Goal: Transaction & Acquisition: Book appointment/travel/reservation

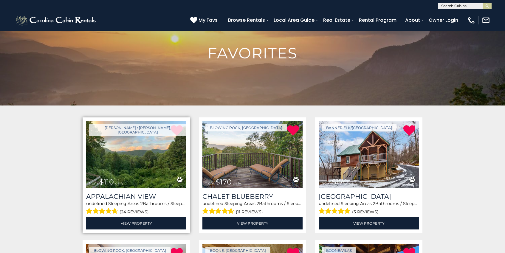
click at [142, 164] on img at bounding box center [136, 154] width 100 height 67
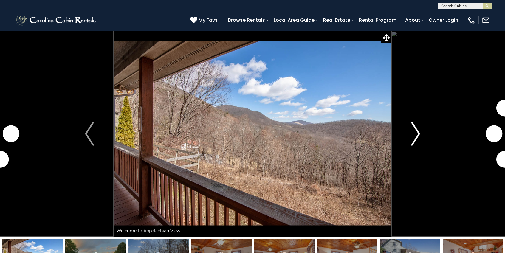
click at [411, 140] on img "Next" at bounding box center [415, 134] width 9 height 24
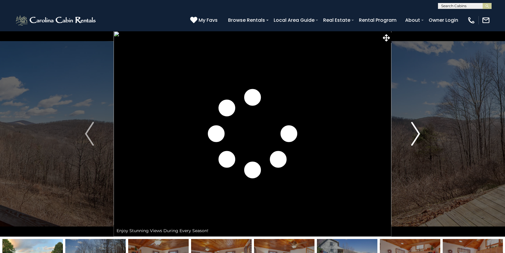
click at [411, 140] on img "Next" at bounding box center [415, 134] width 9 height 24
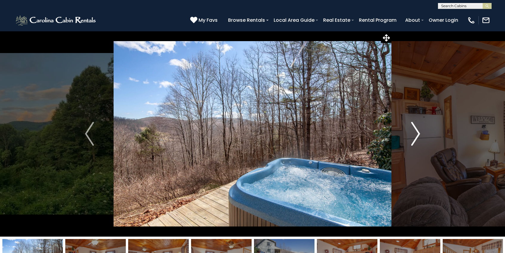
click at [411, 140] on img "Next" at bounding box center [415, 134] width 9 height 24
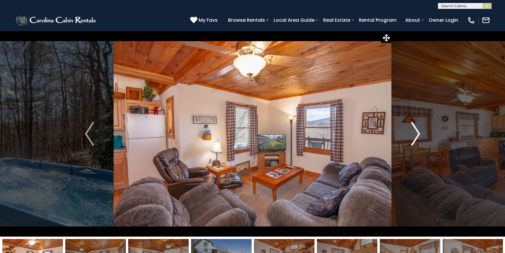
click at [412, 138] on img "Next" at bounding box center [415, 134] width 9 height 24
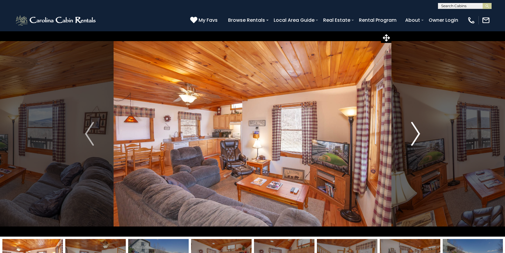
click at [412, 138] on img "Next" at bounding box center [415, 134] width 9 height 24
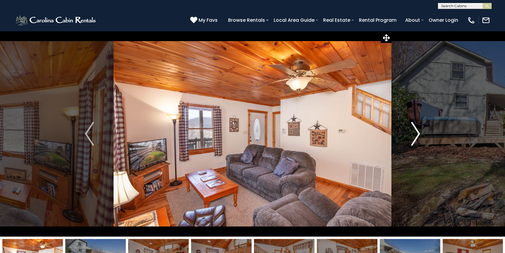
click at [412, 138] on img "Next" at bounding box center [415, 134] width 9 height 24
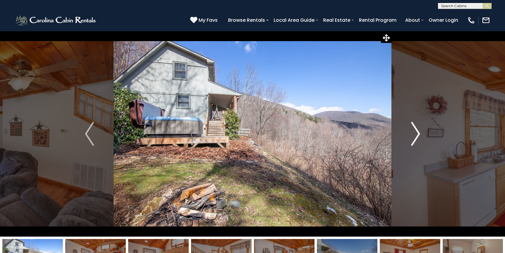
click at [412, 138] on img "Next" at bounding box center [415, 134] width 9 height 24
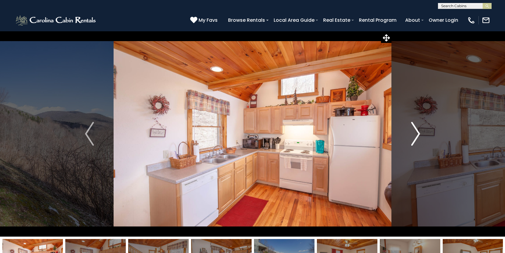
click at [412, 138] on img "Next" at bounding box center [415, 134] width 9 height 24
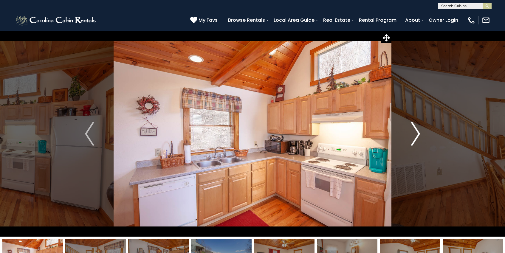
click at [412, 138] on img "Next" at bounding box center [415, 134] width 9 height 24
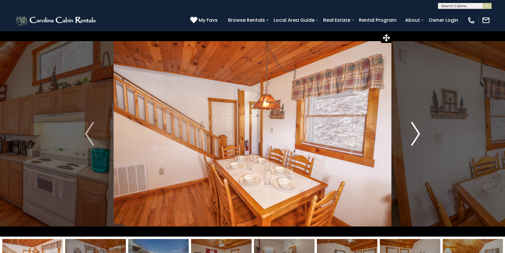
click at [412, 138] on img "Next" at bounding box center [415, 134] width 9 height 24
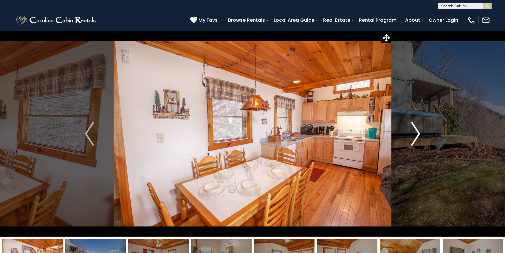
click at [412, 138] on img "Next" at bounding box center [415, 134] width 9 height 24
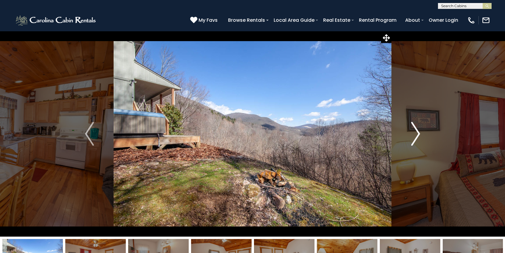
click at [412, 138] on img "Next" at bounding box center [415, 134] width 9 height 24
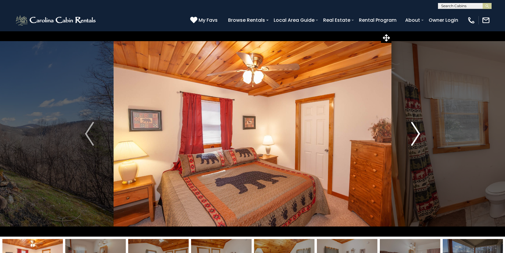
click at [411, 136] on img "Next" at bounding box center [415, 134] width 9 height 24
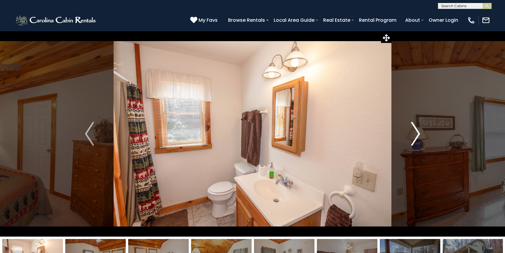
click at [412, 136] on img "Next" at bounding box center [415, 134] width 9 height 24
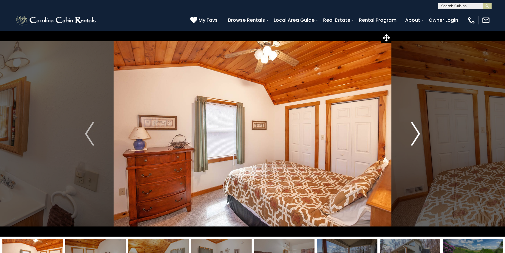
click at [412, 136] on img "Next" at bounding box center [415, 134] width 9 height 24
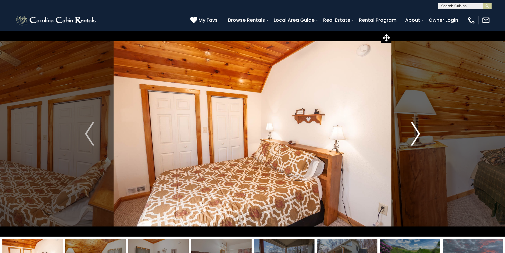
click at [412, 136] on img "Next" at bounding box center [415, 134] width 9 height 24
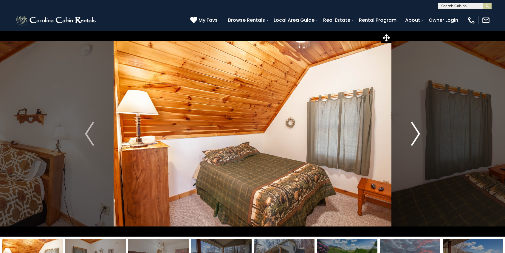
click at [412, 136] on img "Next" at bounding box center [415, 134] width 9 height 24
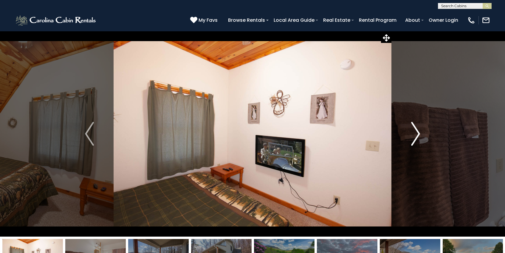
click at [412, 136] on img "Next" at bounding box center [415, 134] width 9 height 24
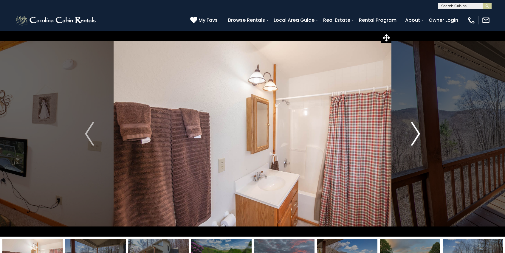
click at [412, 136] on img "Next" at bounding box center [415, 134] width 9 height 24
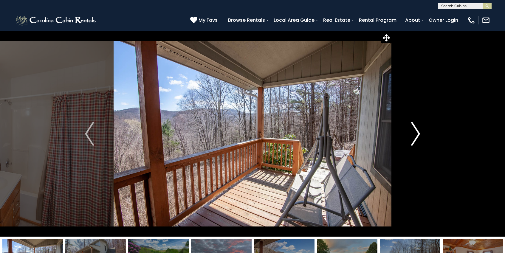
click at [412, 136] on img "Next" at bounding box center [415, 134] width 9 height 24
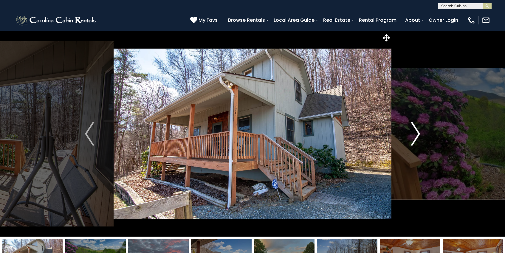
click at [412, 136] on img "Next" at bounding box center [415, 134] width 9 height 24
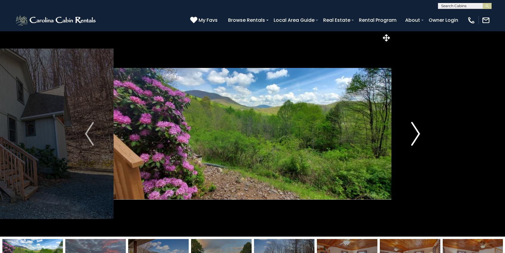
click at [412, 136] on img "Next" at bounding box center [415, 134] width 9 height 24
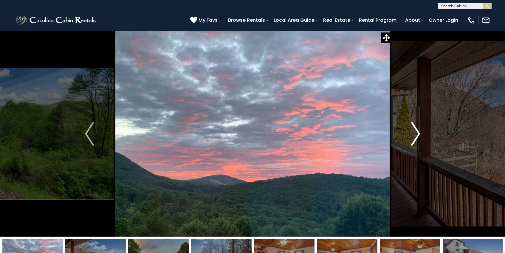
click at [412, 136] on img "Next" at bounding box center [415, 134] width 9 height 24
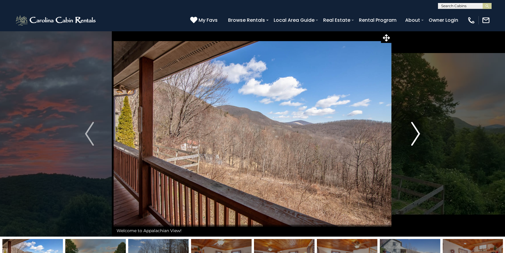
click at [412, 136] on img "Next" at bounding box center [415, 134] width 9 height 24
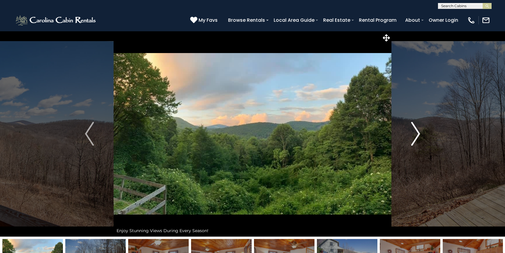
click at [412, 136] on img "Next" at bounding box center [415, 134] width 9 height 24
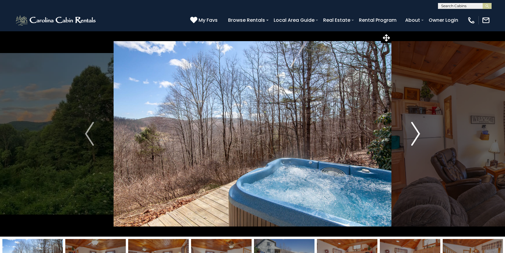
click at [412, 136] on img "Next" at bounding box center [415, 134] width 9 height 24
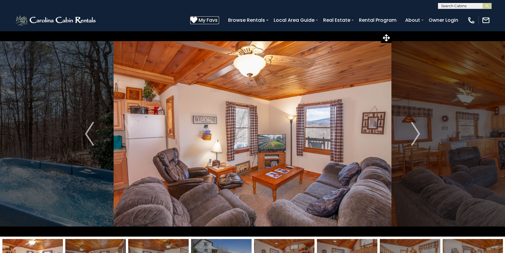
click at [194, 19] on icon at bounding box center [193, 19] width 7 height 7
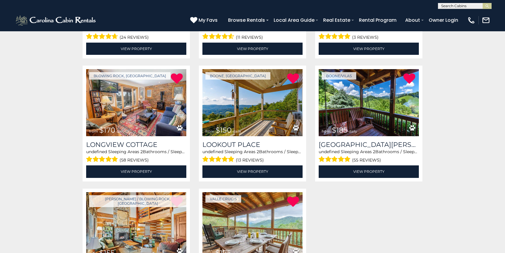
scroll to position [204, 0]
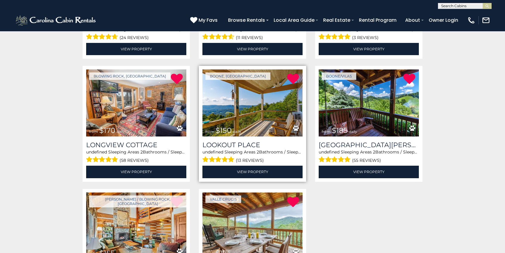
click at [255, 125] on img at bounding box center [252, 102] width 100 height 67
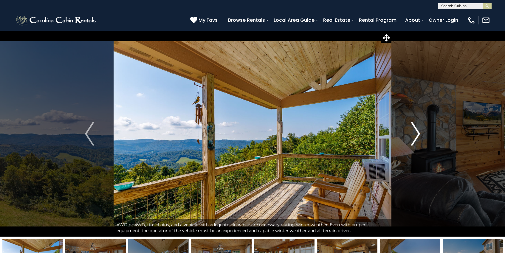
click at [420, 133] on button "Next" at bounding box center [415, 134] width 48 height 206
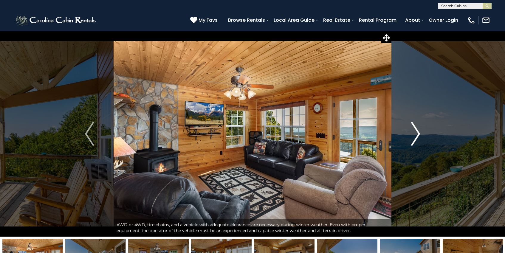
click at [420, 133] on button "Next" at bounding box center [415, 134] width 48 height 206
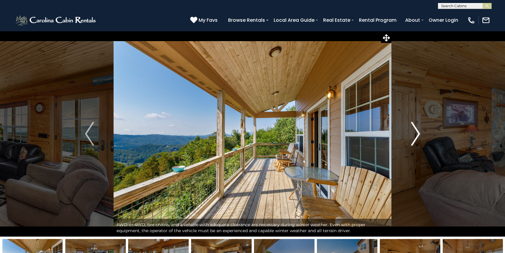
click at [420, 133] on button "Next" at bounding box center [415, 134] width 48 height 206
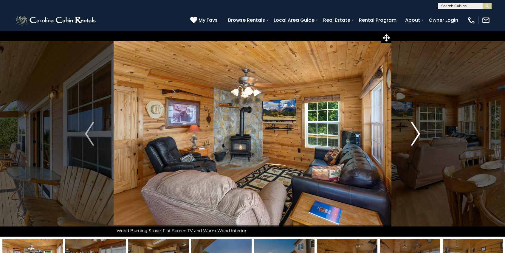
click at [420, 133] on button "Next" at bounding box center [415, 134] width 48 height 206
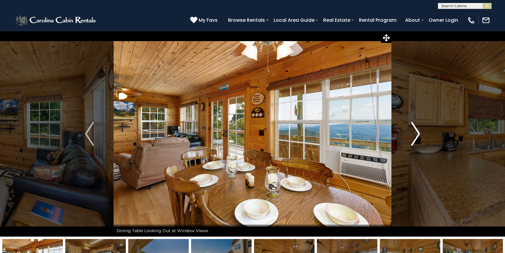
click at [420, 133] on button "Next" at bounding box center [415, 134] width 48 height 206
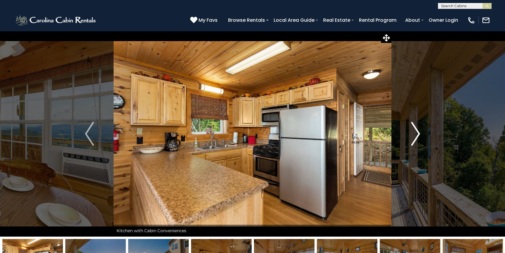
click at [420, 133] on button "Next" at bounding box center [415, 134] width 48 height 206
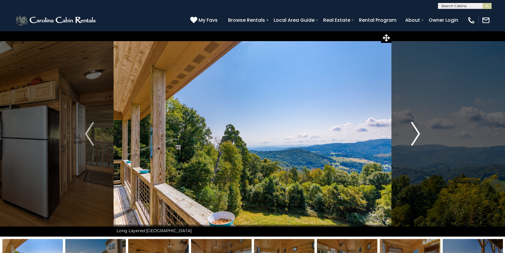
click at [420, 133] on button "Next" at bounding box center [415, 134] width 48 height 206
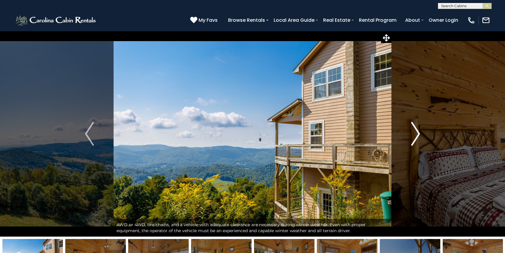
click at [420, 133] on button "Next" at bounding box center [415, 134] width 48 height 206
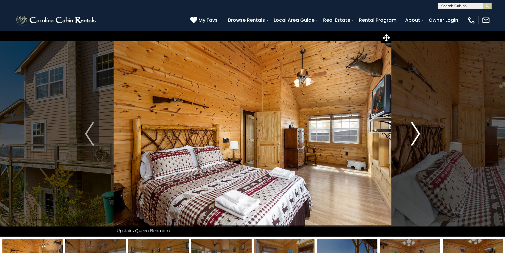
click at [420, 133] on button "Next" at bounding box center [415, 134] width 48 height 206
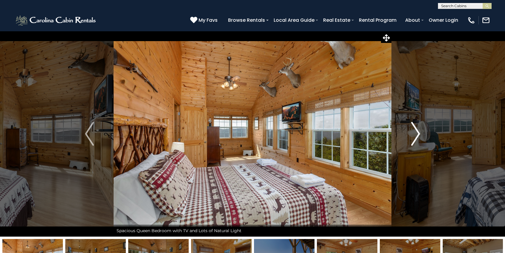
click at [420, 133] on button "Next" at bounding box center [415, 134] width 48 height 206
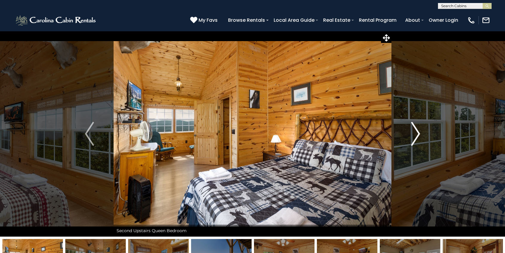
click at [420, 133] on button "Next" at bounding box center [415, 134] width 48 height 206
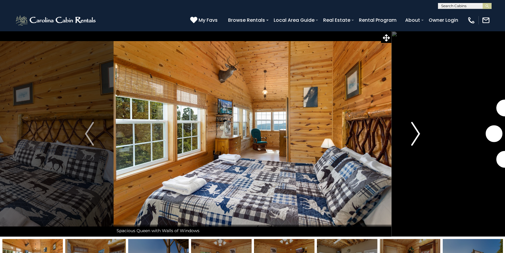
click at [420, 133] on button "Next" at bounding box center [415, 134] width 48 height 206
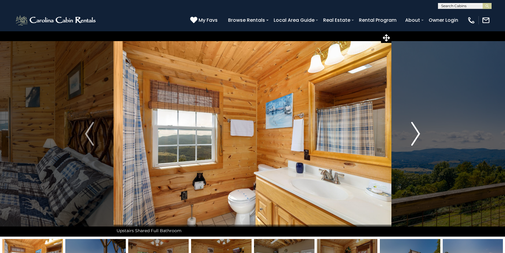
click at [420, 133] on button "Next" at bounding box center [415, 134] width 48 height 206
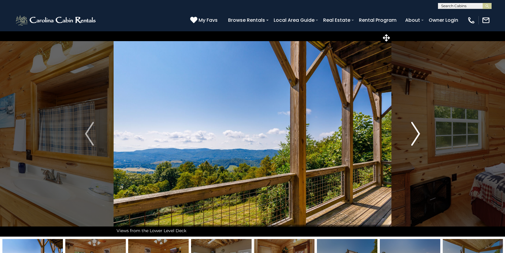
click at [420, 133] on button "Next" at bounding box center [415, 134] width 48 height 206
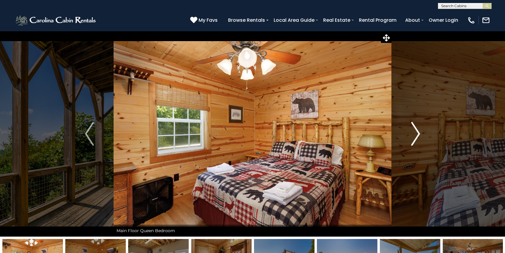
click at [420, 133] on button "Next" at bounding box center [415, 134] width 48 height 206
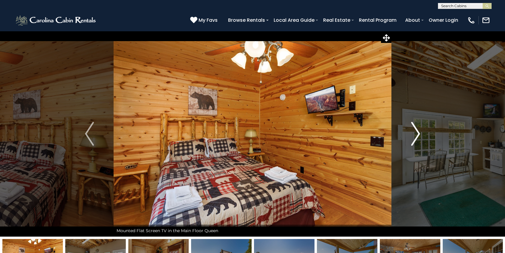
click at [420, 133] on button "Next" at bounding box center [415, 134] width 48 height 206
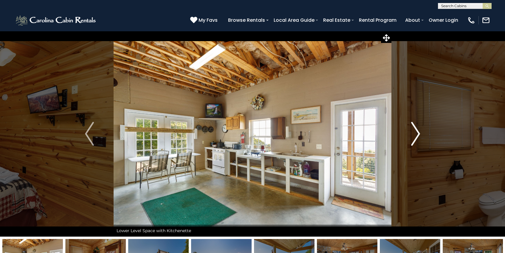
click at [420, 133] on button "Next" at bounding box center [415, 134] width 48 height 206
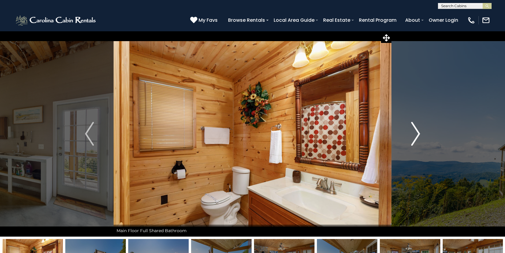
click at [420, 133] on button "Next" at bounding box center [415, 134] width 48 height 206
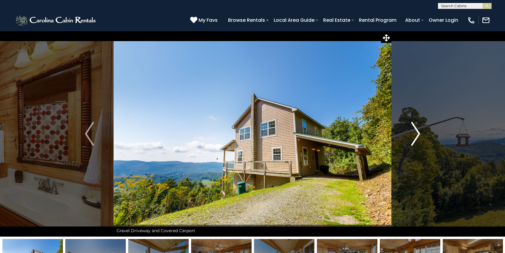
click at [420, 133] on button "Next" at bounding box center [415, 134] width 48 height 206
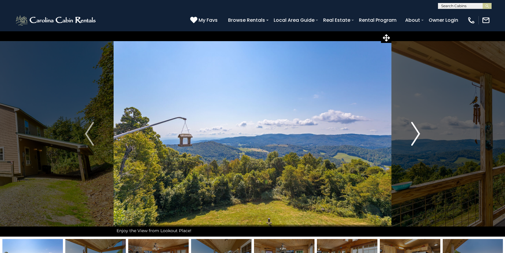
click at [420, 133] on button "Next" at bounding box center [415, 134] width 48 height 206
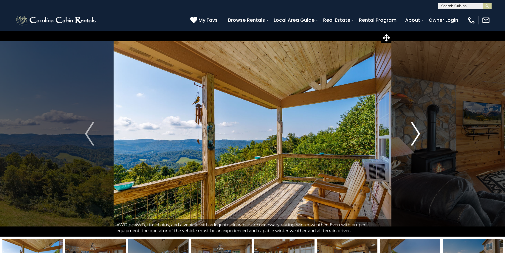
click at [420, 133] on button "Next" at bounding box center [415, 134] width 48 height 206
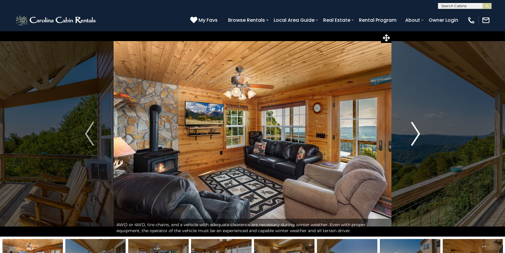
click at [420, 133] on button "Next" at bounding box center [415, 134] width 48 height 206
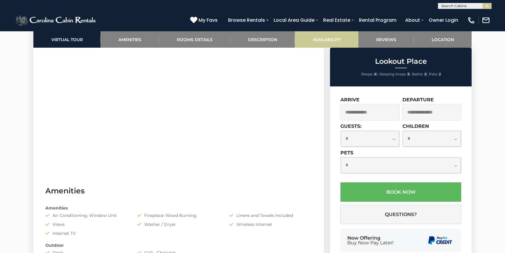
scroll to position [344, 0]
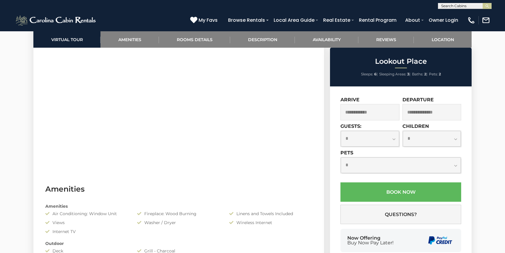
click at [383, 118] on input "text" at bounding box center [369, 112] width 59 height 16
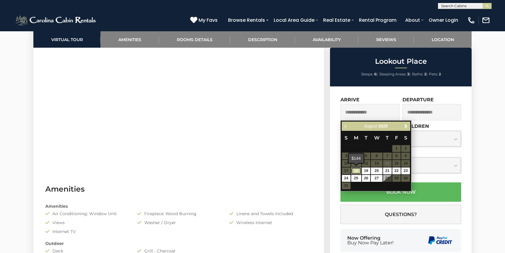
click at [359, 172] on link "18" at bounding box center [356, 170] width 10 height 7
type input "**********"
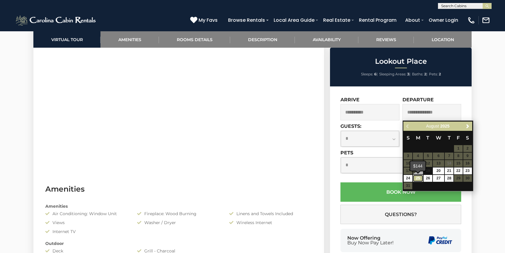
click at [418, 177] on link "25" at bounding box center [418, 178] width 10 height 7
type input "**********"
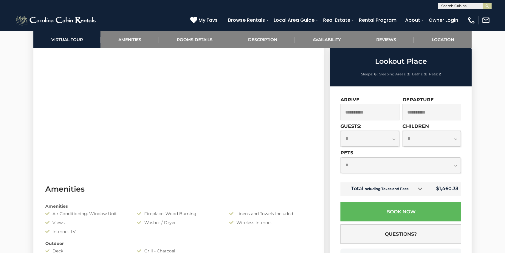
click at [400, 166] on select "**********" at bounding box center [401, 165] width 120 height 16
select select "*"
click at [394, 138] on select "**********" at bounding box center [370, 139] width 58 height 16
select select "*"
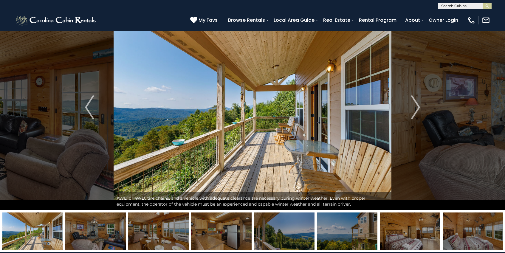
scroll to position [0, 0]
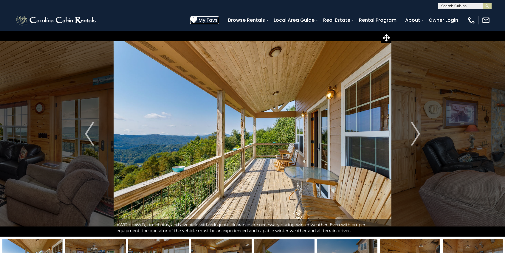
click at [196, 21] on icon at bounding box center [193, 19] width 7 height 7
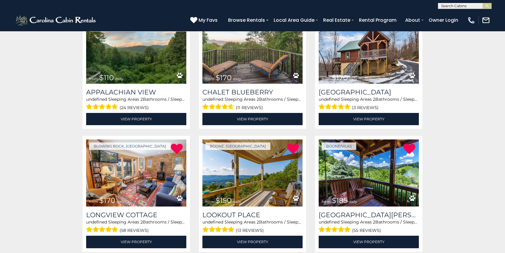
scroll to position [167, 0]
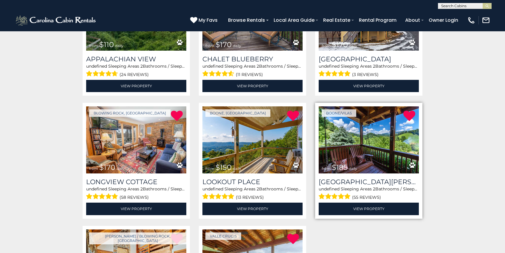
click at [375, 135] on img at bounding box center [369, 139] width 100 height 67
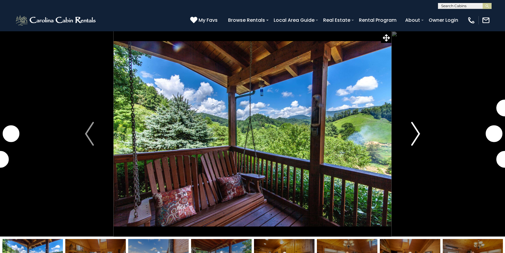
click at [416, 136] on img "Next" at bounding box center [415, 134] width 9 height 24
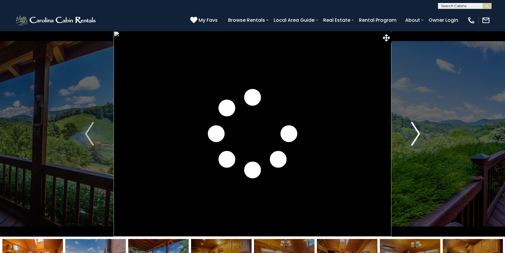
click at [416, 136] on img "Next" at bounding box center [415, 134] width 9 height 24
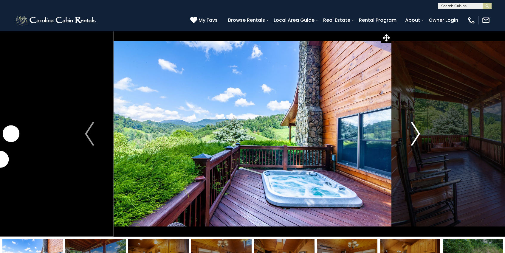
click at [416, 136] on img "Next" at bounding box center [415, 134] width 9 height 24
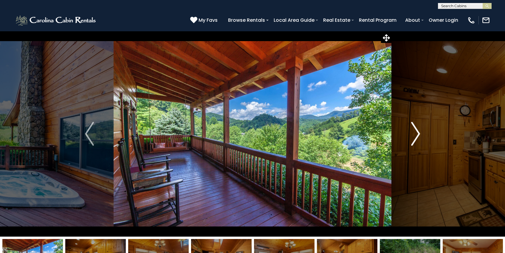
click at [416, 136] on img "Next" at bounding box center [415, 134] width 9 height 24
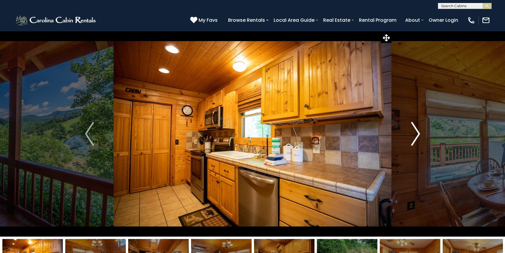
click at [416, 136] on img "Next" at bounding box center [415, 134] width 9 height 24
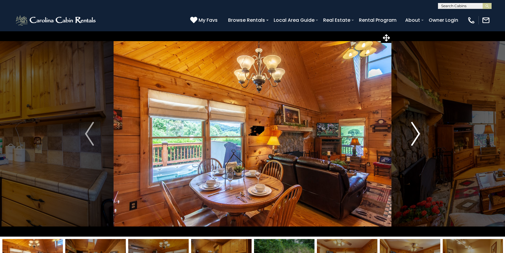
click at [416, 136] on img "Next" at bounding box center [415, 134] width 9 height 24
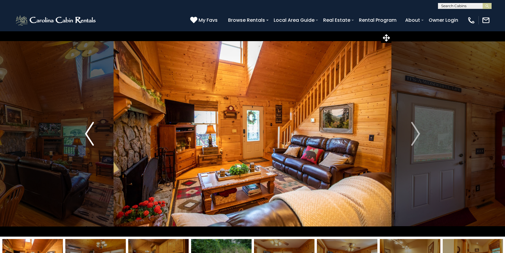
click at [93, 129] on img "Previous" at bounding box center [89, 134] width 9 height 24
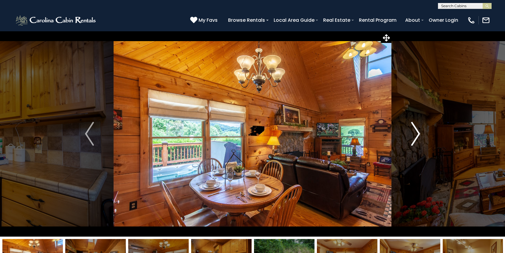
click at [416, 136] on img "Next" at bounding box center [415, 134] width 9 height 24
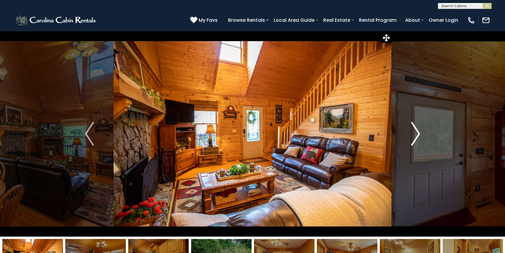
click at [415, 136] on img "Next" at bounding box center [415, 134] width 9 height 24
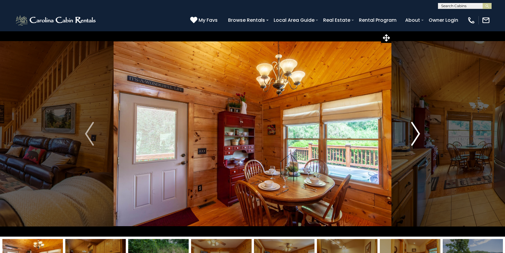
click at [415, 136] on img "Next" at bounding box center [415, 134] width 9 height 24
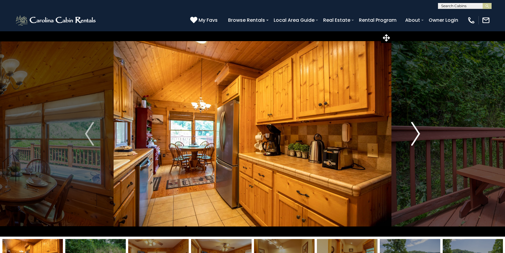
click at [415, 136] on img "Next" at bounding box center [415, 134] width 9 height 24
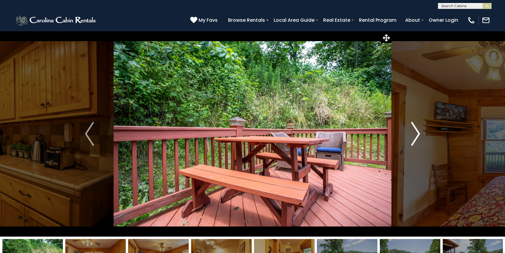
click at [415, 136] on img "Next" at bounding box center [415, 134] width 9 height 24
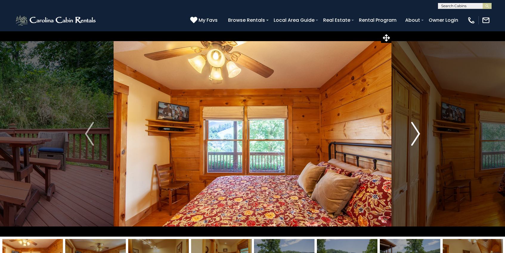
click img "Next"
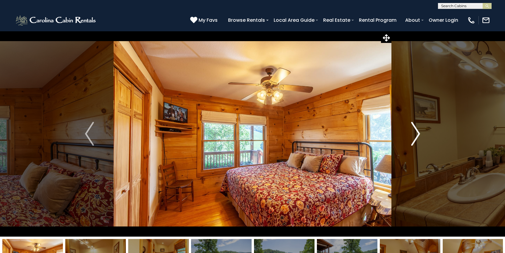
click img "Next"
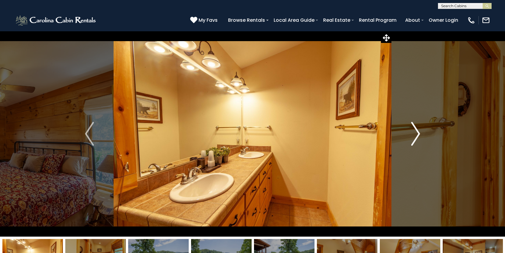
click img "Next"
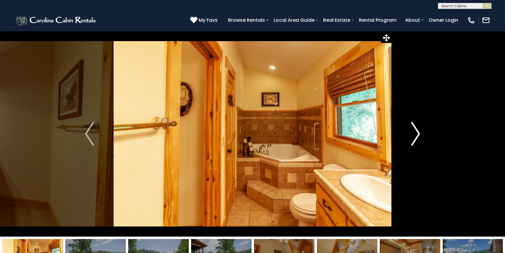
click img "Next"
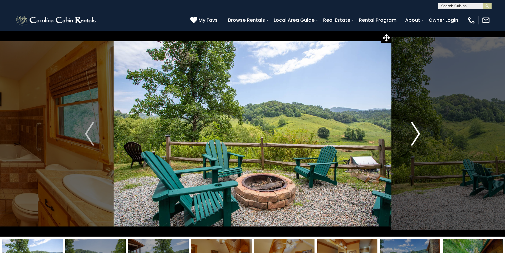
click img "Next"
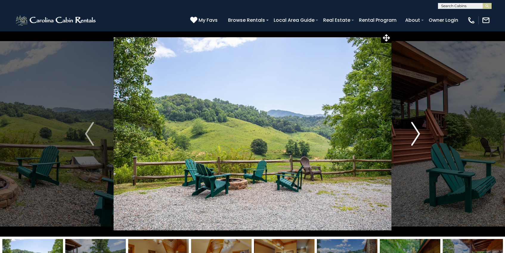
click img "Next"
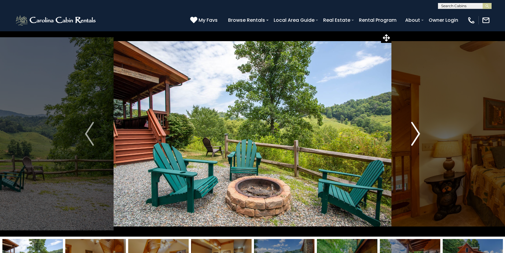
click img "Next"
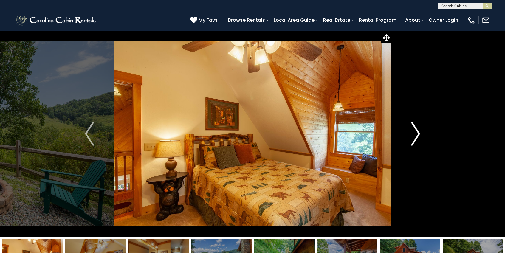
click img "Next"
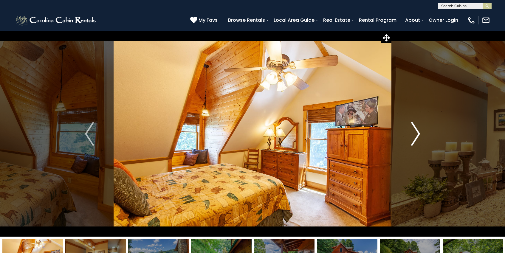
click img "Next"
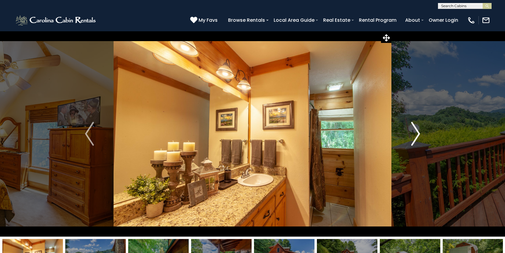
click img "Next"
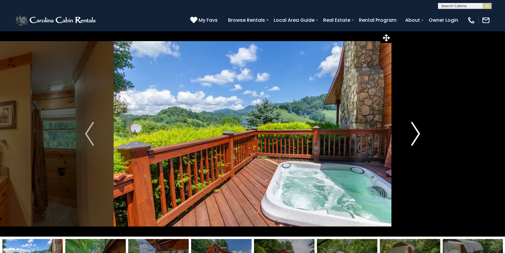
click img "Next"
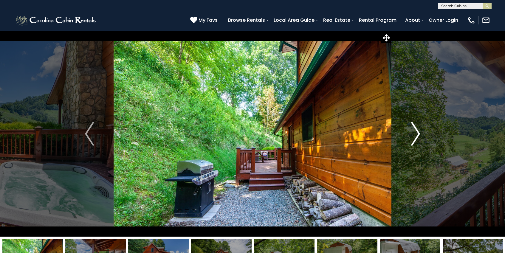
click img "Next"
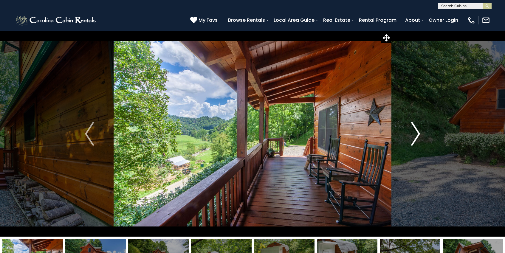
click img "Next"
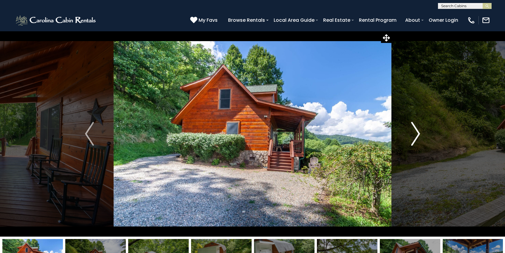
click img "Next"
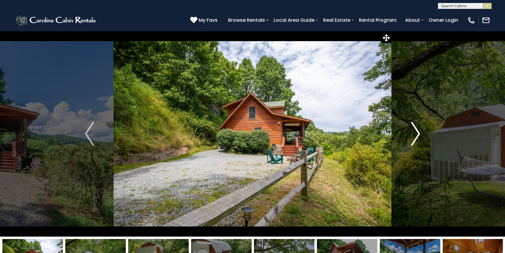
click img "Next"
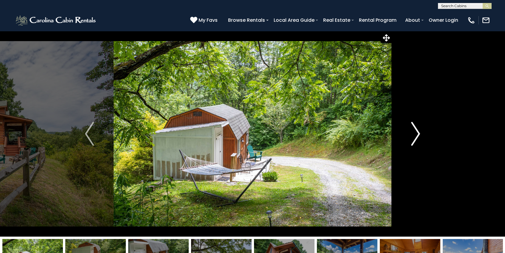
click img "Next"
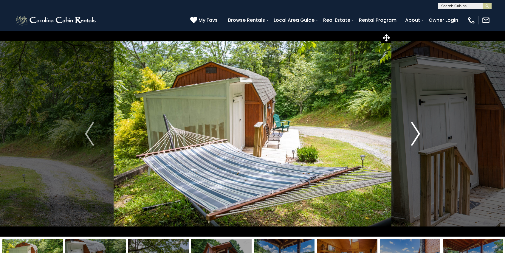
click img "Next"
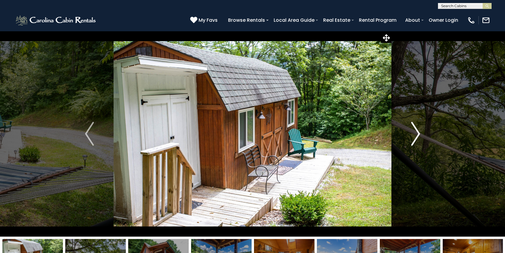
click img "Next"
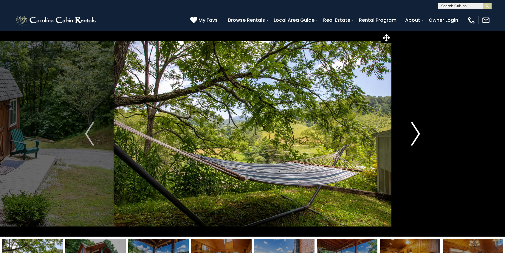
click img "Next"
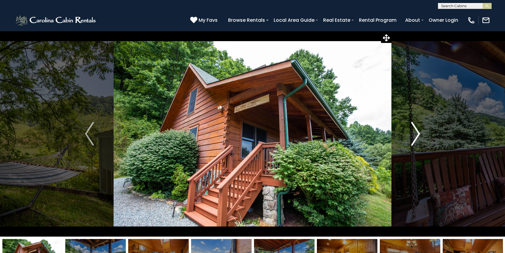
click img "Next"
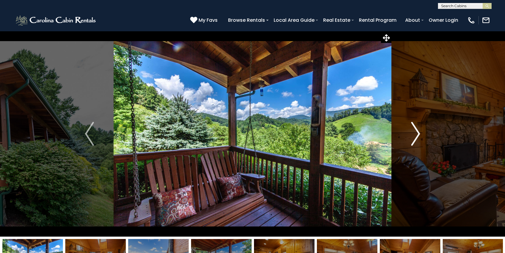
click img "Next"
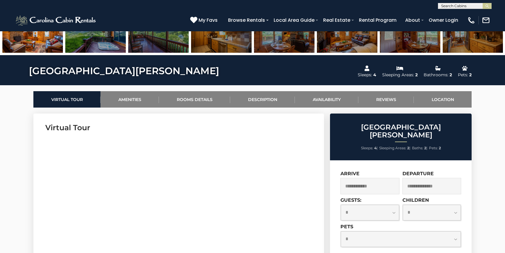
scroll to position [248, 0]
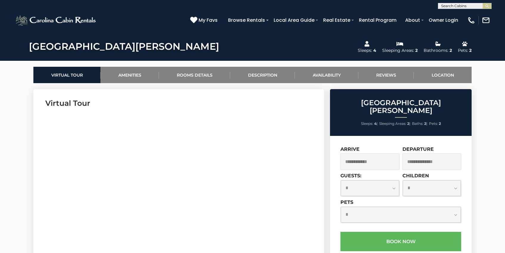
click input "text"
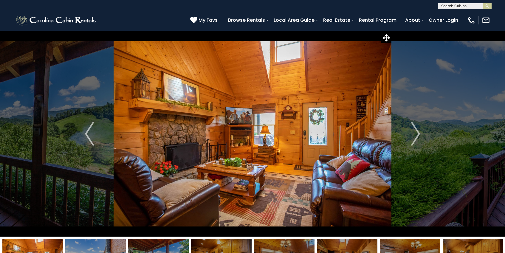
scroll to position [275, 0]
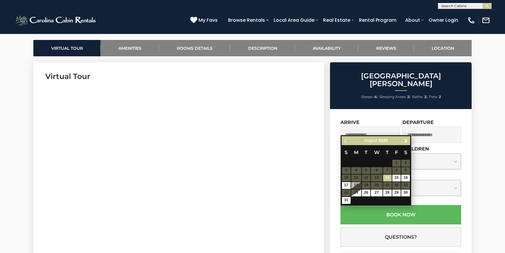
click span "My Favs"
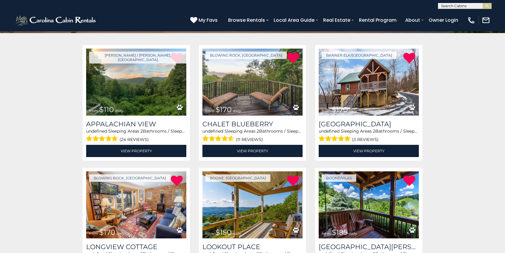
scroll to position [105, 0]
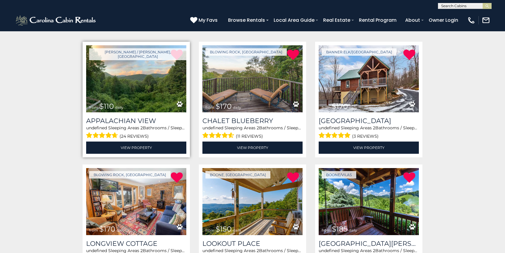
click at [157, 87] on img at bounding box center [136, 78] width 100 height 67
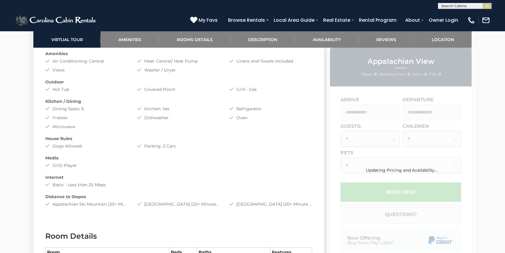
scroll to position [494, 0]
click at [311, 126] on div "Amenities Air Conditioning: Central Heat: Central/ Heat Pump Linens and Towels …" at bounding box center [179, 131] width 276 height 162
click at [378, 110] on div "Updating Pricing and Availability..." at bounding box center [401, 161] width 149 height 226
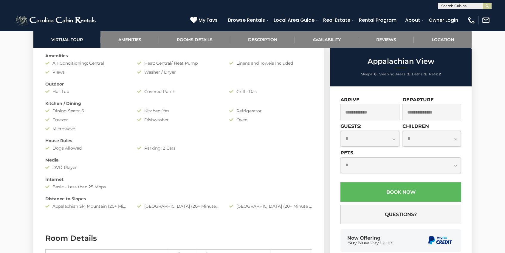
click at [375, 113] on input "text" at bounding box center [369, 112] width 59 height 16
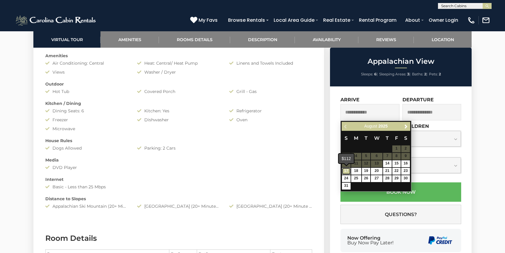
click at [348, 172] on link "17" at bounding box center [346, 171] width 9 height 7
type input "**********"
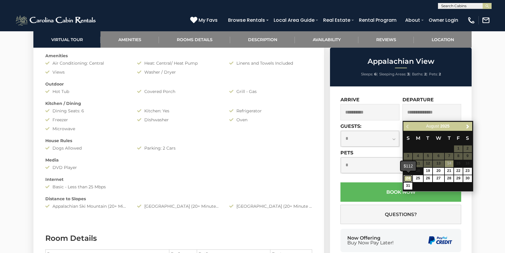
click at [408, 179] on link "24" at bounding box center [408, 178] width 9 height 7
type input "**********"
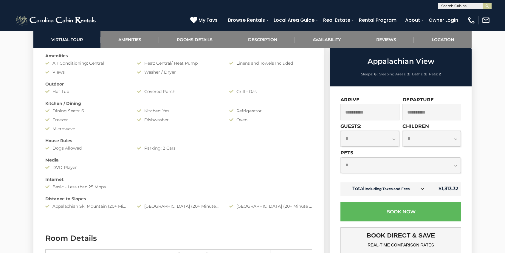
click at [447, 170] on select "**********" at bounding box center [401, 165] width 120 height 16
select select "*"
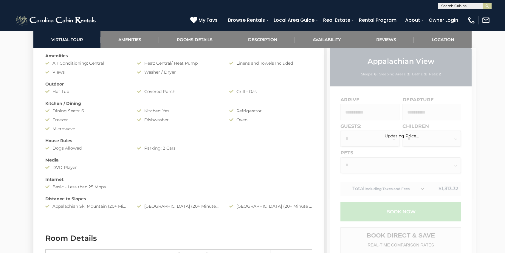
click at [407, 147] on div "Updating Price..." at bounding box center [401, 215] width 149 height 334
click at [395, 123] on div "Updating Price..." at bounding box center [401, 126] width 149 height 23
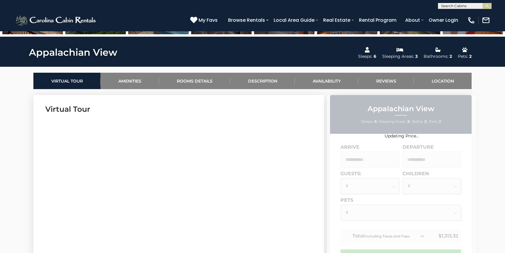
scroll to position [249, 0]
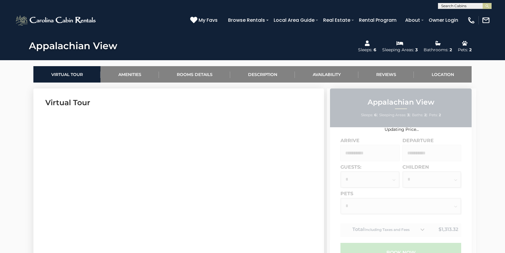
click at [377, 146] on div "Updating Price..." at bounding box center [401, 256] width 149 height 334
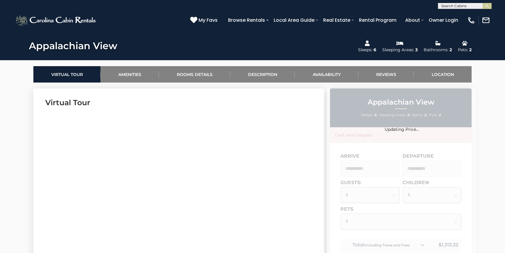
click at [206, 20] on span "My Favs" at bounding box center [207, 19] width 19 height 7
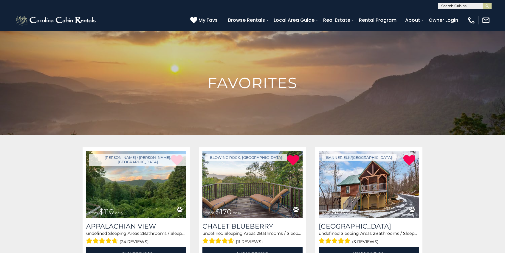
click at [459, 4] on input "text" at bounding box center [464, 7] width 52 height 6
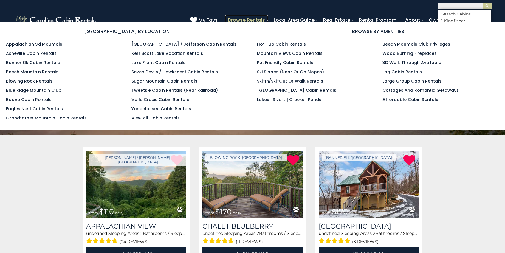
click at [262, 20] on link "Browse Rentals" at bounding box center [246, 20] width 43 height 10
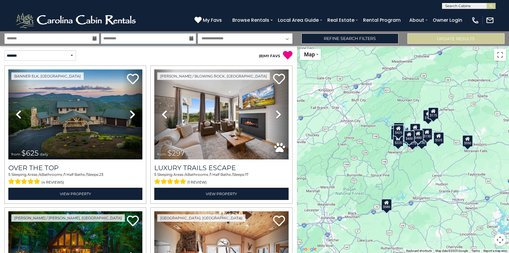
click at [175, 39] on input "text" at bounding box center [148, 38] width 95 height 10
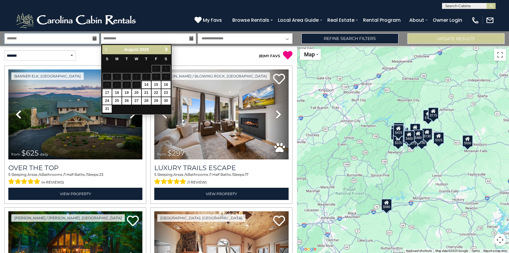
click at [27, 39] on input "text" at bounding box center [51, 38] width 95 height 10
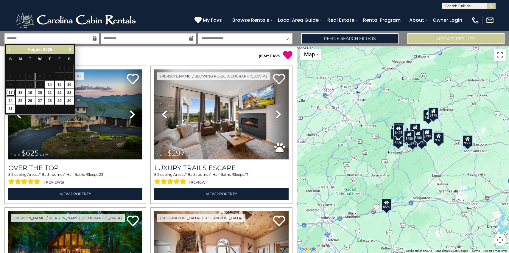
click at [10, 93] on link "17" at bounding box center [10, 92] width 9 height 7
type input "*******"
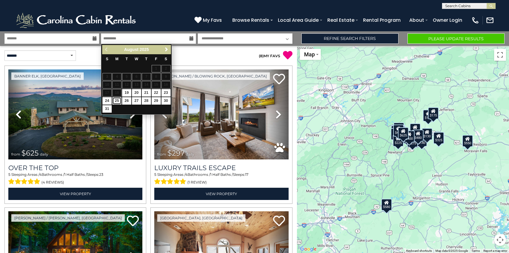
click at [116, 102] on link "25" at bounding box center [116, 100] width 9 height 7
type input "*******"
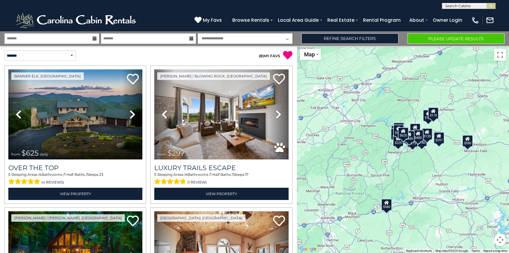
click at [228, 41] on select "**********" at bounding box center [245, 38] width 95 height 10
select select "*"
click at [378, 38] on link "Refine Search Filters" at bounding box center [350, 38] width 97 height 10
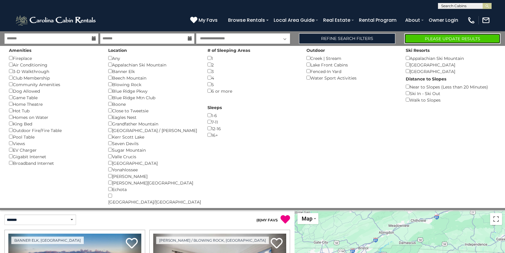
click at [440, 41] on button "Please Update Results" at bounding box center [452, 38] width 96 height 10
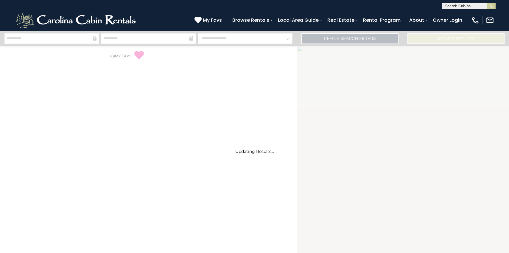
select select "*"
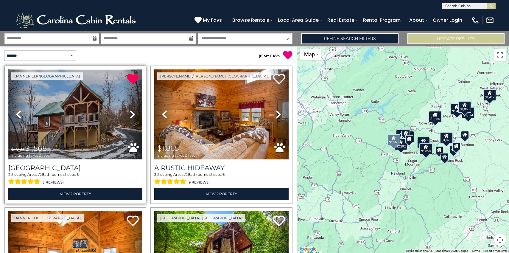
click at [109, 121] on img at bounding box center [75, 114] width 134 height 90
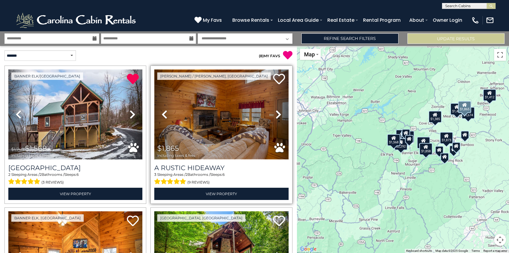
click at [197, 127] on img at bounding box center [221, 114] width 134 height 90
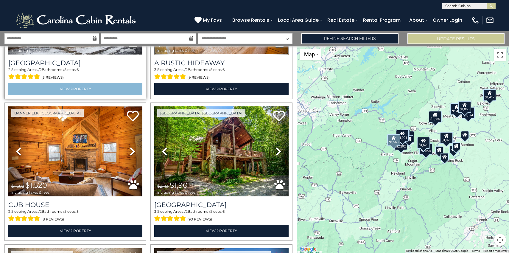
scroll to position [141, 0]
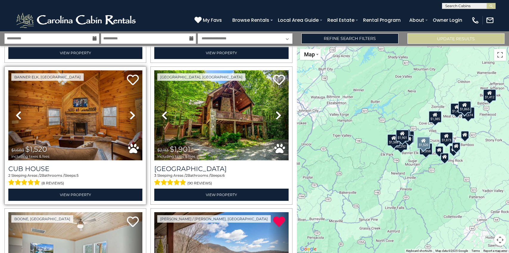
click at [130, 113] on icon at bounding box center [133, 116] width 6 height 10
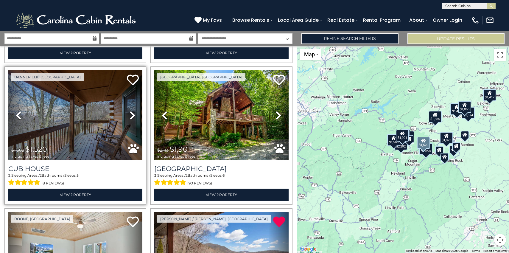
click at [130, 113] on icon at bounding box center [133, 116] width 6 height 10
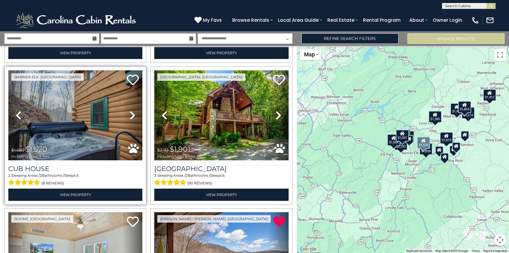
click at [130, 113] on icon at bounding box center [133, 116] width 6 height 10
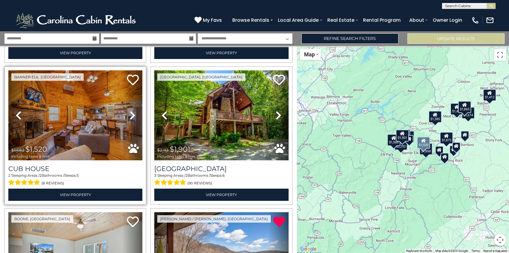
click at [130, 113] on icon at bounding box center [133, 116] width 6 height 10
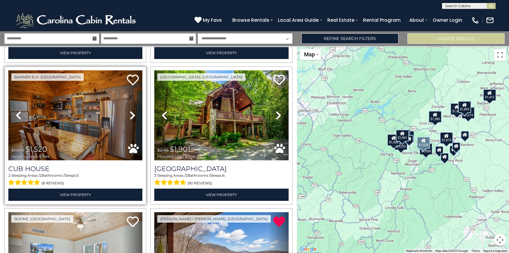
click at [130, 113] on icon at bounding box center [133, 116] width 6 height 10
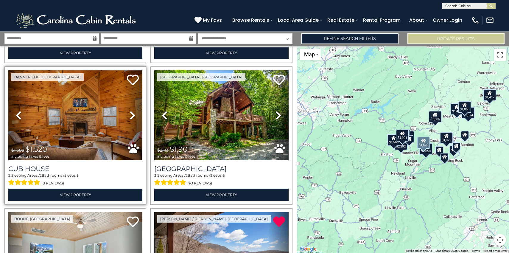
click at [130, 113] on icon at bounding box center [133, 116] width 6 height 10
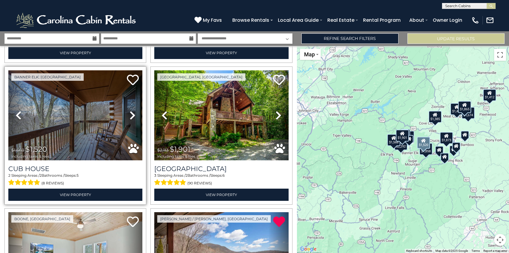
click at [130, 113] on icon at bounding box center [133, 116] width 6 height 10
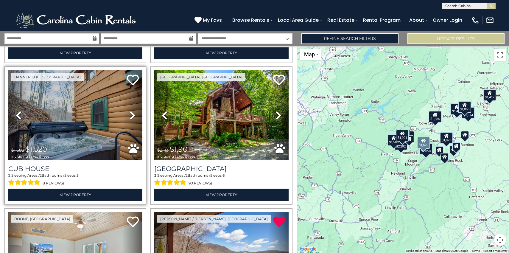
click at [130, 113] on icon at bounding box center [133, 116] width 6 height 10
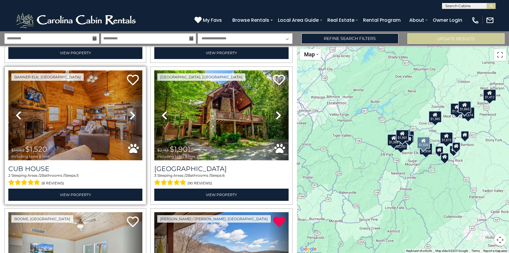
click at [96, 136] on img at bounding box center [75, 115] width 134 height 90
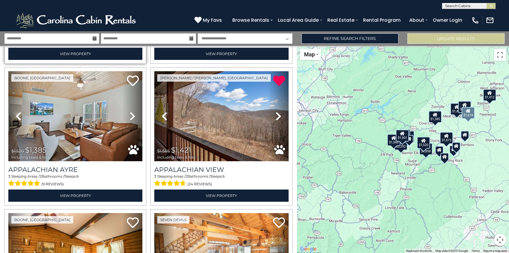
scroll to position [269, 0]
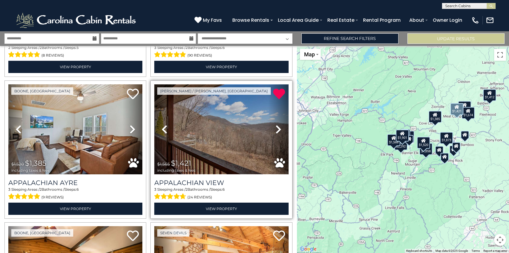
click at [217, 135] on img at bounding box center [221, 129] width 134 height 90
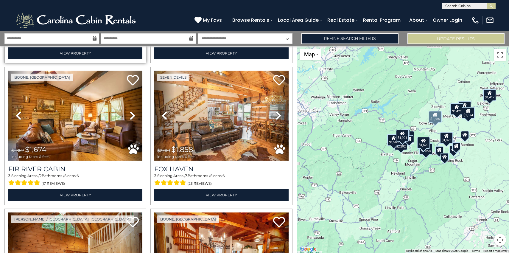
scroll to position [431, 0]
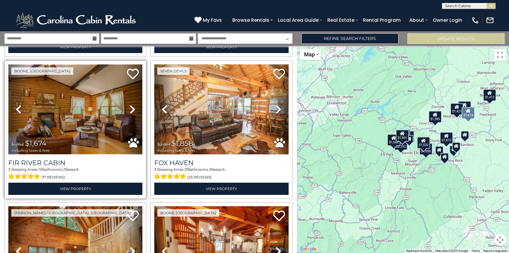
click at [62, 123] on img at bounding box center [75, 109] width 134 height 90
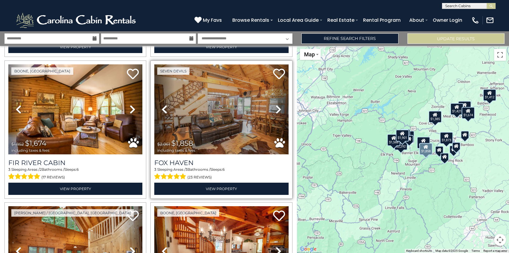
click at [208, 108] on img at bounding box center [221, 109] width 134 height 90
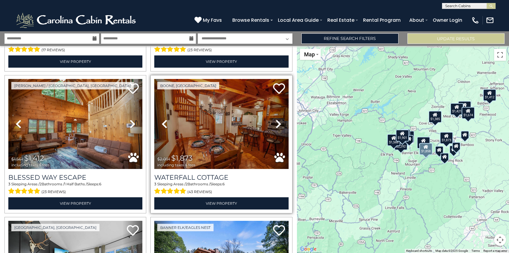
scroll to position [560, 0]
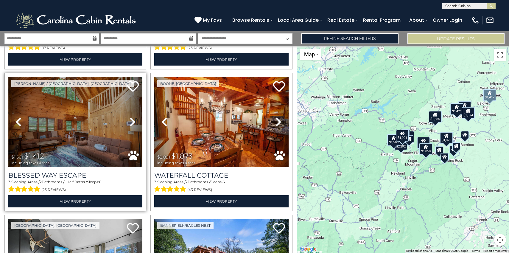
click at [61, 127] on img at bounding box center [75, 122] width 134 height 90
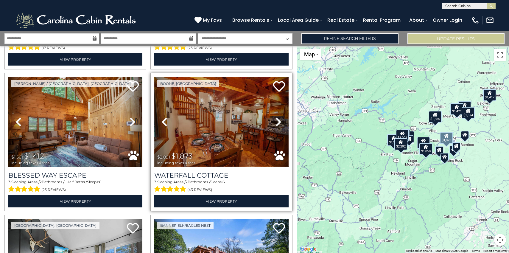
click at [229, 136] on img at bounding box center [221, 122] width 134 height 90
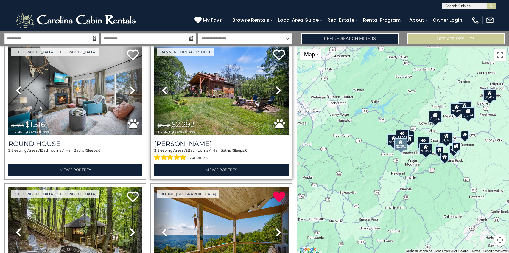
scroll to position [726, 0]
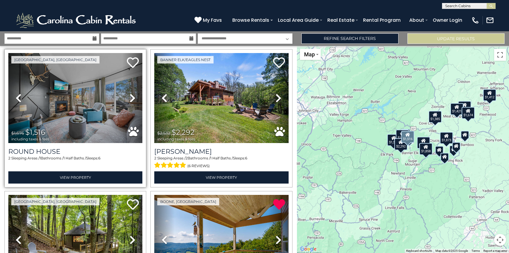
click at [131, 93] on icon at bounding box center [133, 98] width 6 height 10
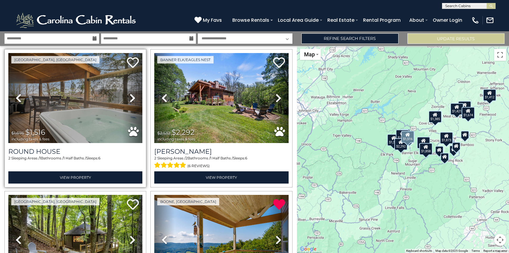
click at [131, 93] on icon at bounding box center [133, 98] width 6 height 10
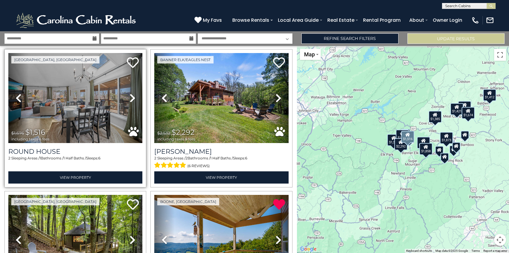
click at [131, 93] on icon at bounding box center [133, 98] width 6 height 10
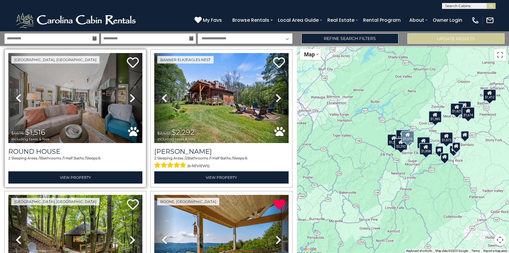
click at [131, 93] on icon at bounding box center [133, 98] width 6 height 10
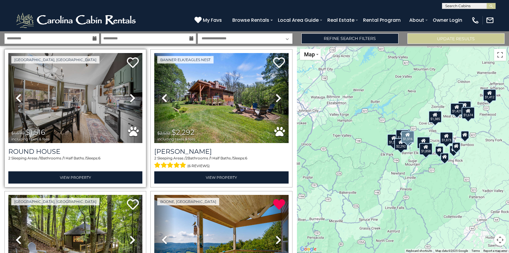
click at [131, 93] on icon at bounding box center [133, 98] width 6 height 10
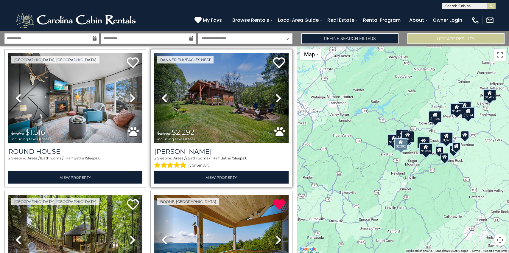
click at [271, 91] on link "Next" at bounding box center [279, 98] width 20 height 90
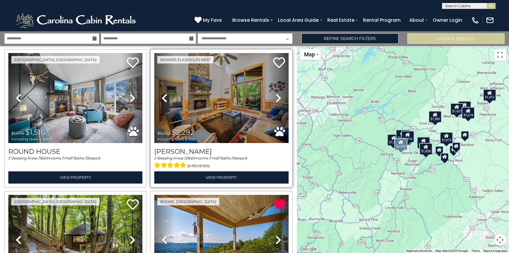
click at [271, 91] on link "Next" at bounding box center [279, 98] width 20 height 90
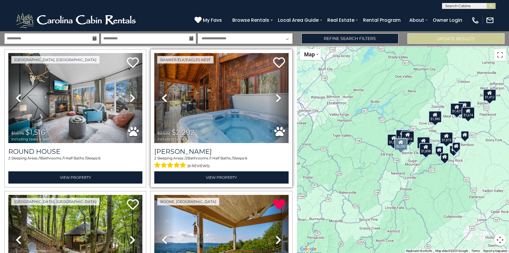
click at [271, 91] on link "Next" at bounding box center [279, 98] width 20 height 90
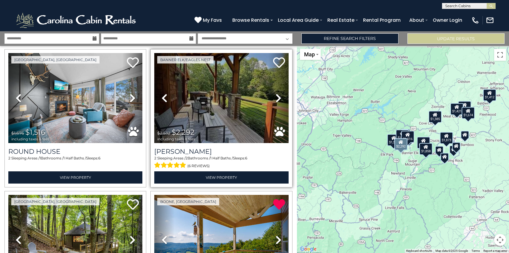
click at [271, 91] on link "Next" at bounding box center [279, 98] width 20 height 90
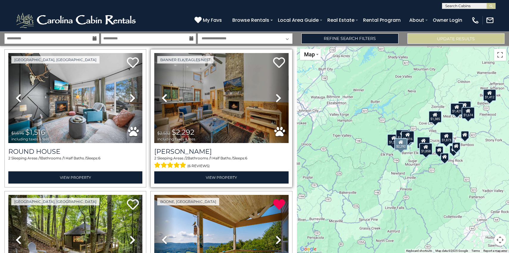
click at [271, 91] on link "Next" at bounding box center [279, 98] width 20 height 90
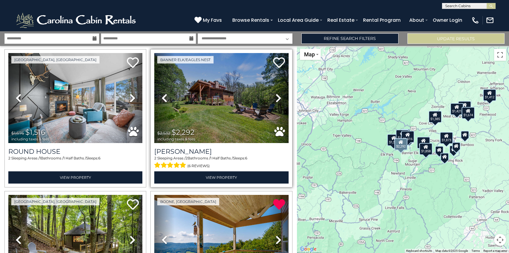
click at [271, 91] on link "Next" at bounding box center [279, 98] width 20 height 90
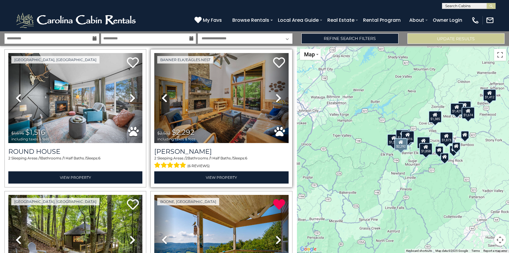
click at [270, 92] on link "Next" at bounding box center [279, 98] width 20 height 90
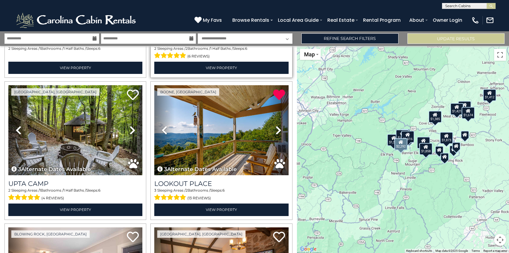
scroll to position [836, 0]
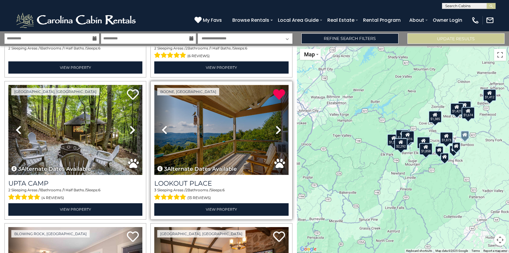
click at [240, 129] on img at bounding box center [221, 130] width 134 height 90
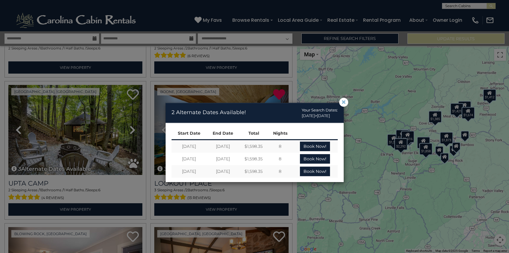
click at [343, 102] on span "×" at bounding box center [343, 102] width 5 height 0
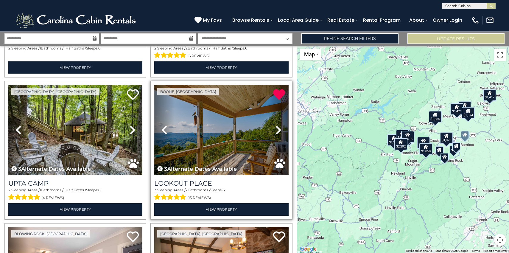
click at [238, 130] on img at bounding box center [221, 130] width 134 height 90
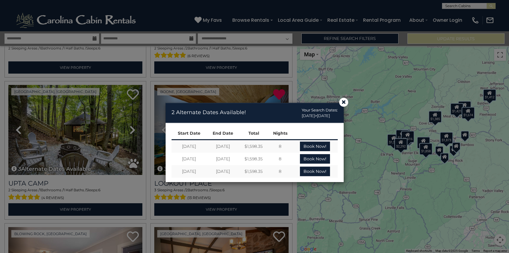
click at [243, 89] on div "× 2 Alternate Dates Available! Your Search Dates: 08/17/2025 > 08/25/2025 Start…" at bounding box center [254, 144] width 509 height 217
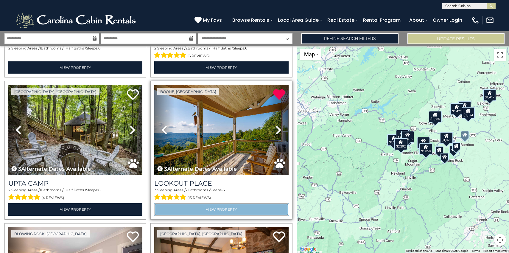
click at [214, 203] on link "View Property" at bounding box center [221, 209] width 134 height 12
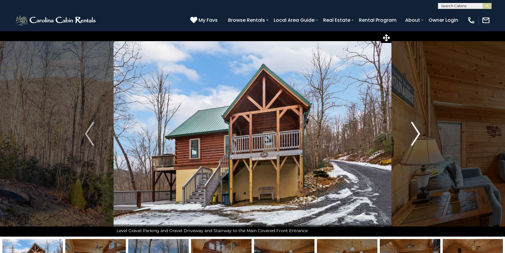
click at [410, 131] on button "Next" at bounding box center [415, 134] width 48 height 206
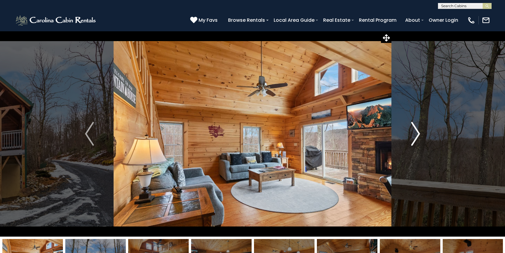
click at [410, 131] on button "Next" at bounding box center [415, 134] width 48 height 206
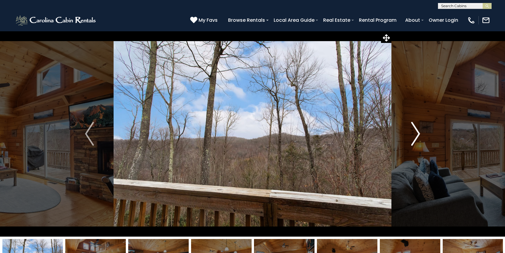
click at [410, 131] on button "Next" at bounding box center [415, 134] width 48 height 206
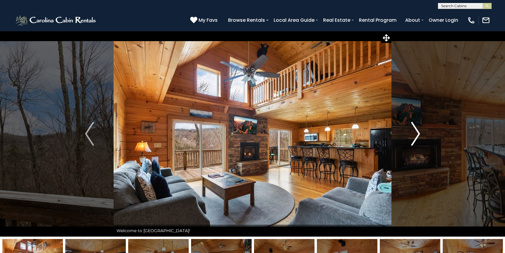
click at [409, 131] on button "Next" at bounding box center [415, 134] width 48 height 206
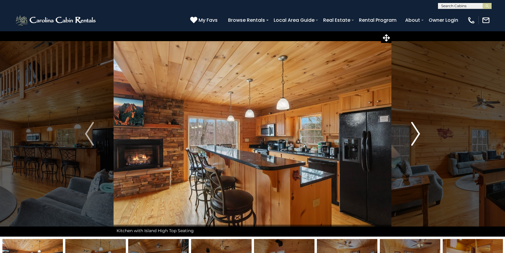
click at [409, 131] on button "Next" at bounding box center [415, 134] width 48 height 206
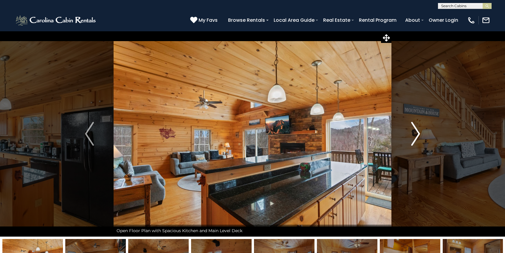
click at [409, 131] on button "Next" at bounding box center [415, 134] width 48 height 206
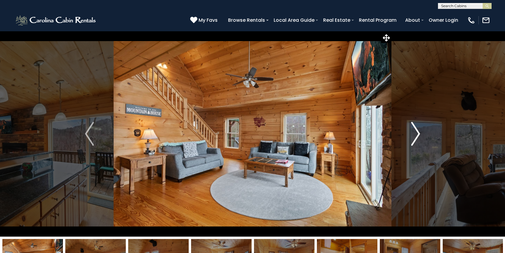
click at [409, 131] on button "Next" at bounding box center [415, 134] width 48 height 206
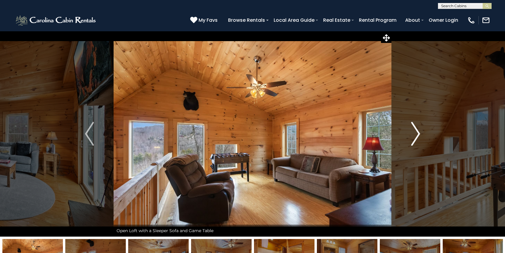
click at [409, 131] on button "Next" at bounding box center [415, 134] width 48 height 206
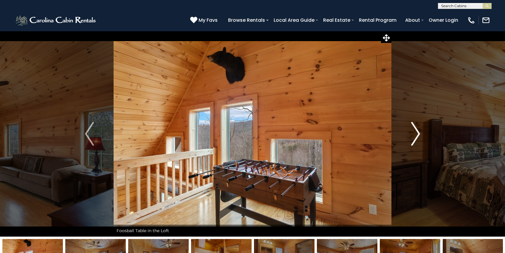
click at [409, 131] on button "Next" at bounding box center [415, 134] width 48 height 206
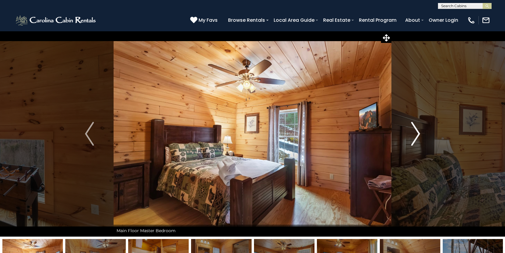
click at [409, 131] on button "Next" at bounding box center [415, 134] width 48 height 206
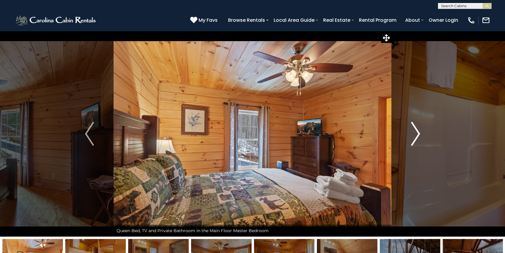
click at [409, 131] on button "Next" at bounding box center [415, 134] width 48 height 206
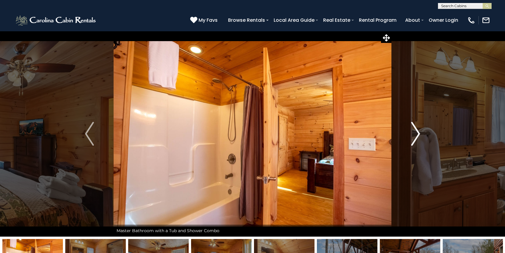
click at [409, 131] on button "Next" at bounding box center [415, 134] width 48 height 206
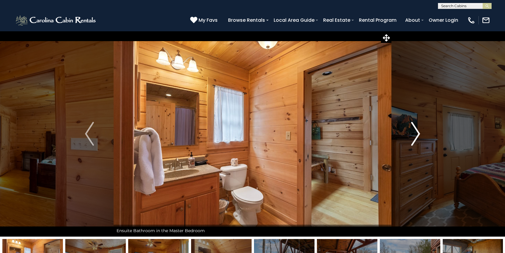
click at [409, 131] on button "Next" at bounding box center [415, 134] width 48 height 206
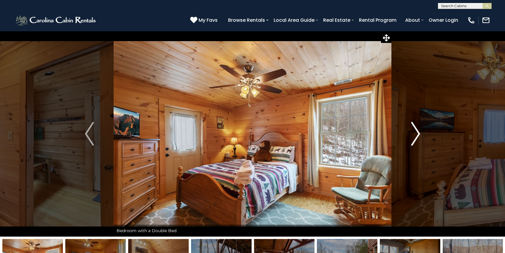
click at [409, 131] on button "Next" at bounding box center [415, 134] width 48 height 206
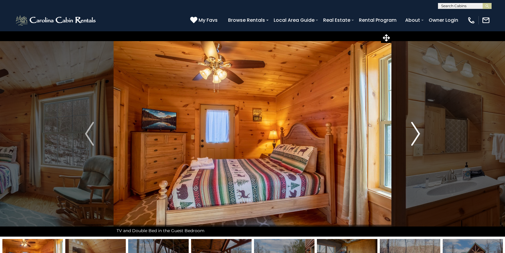
click at [409, 131] on button "Next" at bounding box center [415, 134] width 48 height 206
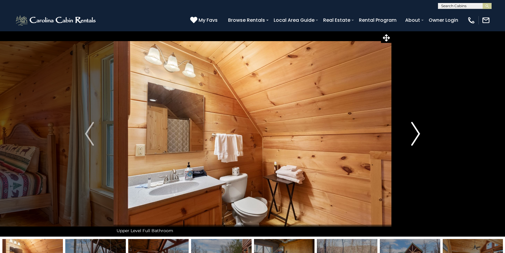
click at [409, 131] on button "Next" at bounding box center [415, 134] width 48 height 206
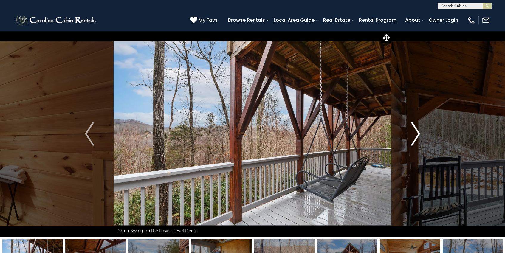
click at [409, 131] on button "Next" at bounding box center [415, 134] width 48 height 206
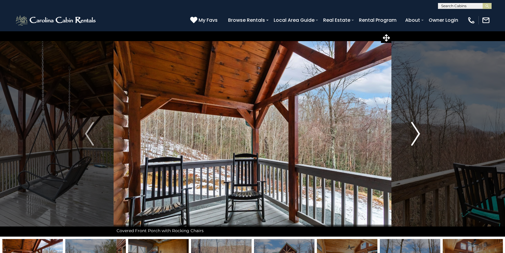
click at [409, 131] on button "Next" at bounding box center [415, 134] width 48 height 206
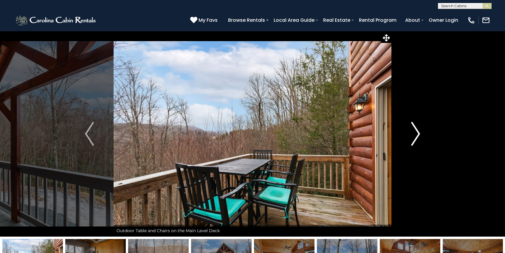
click at [409, 131] on button "Next" at bounding box center [415, 134] width 48 height 206
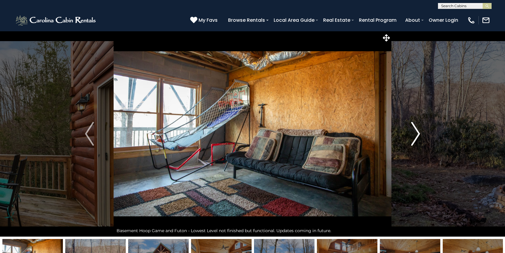
click at [409, 133] on button "Next" at bounding box center [415, 134] width 48 height 206
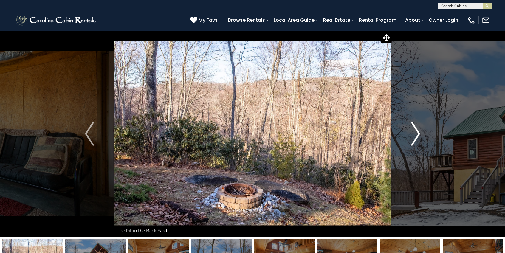
click at [410, 133] on button "Next" at bounding box center [415, 134] width 48 height 206
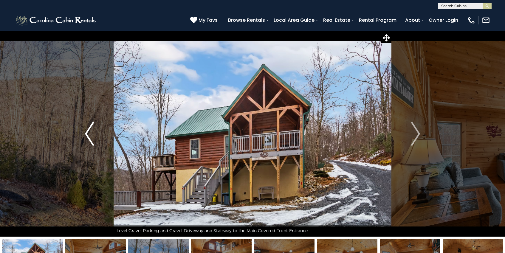
click at [89, 133] on img "Previous" at bounding box center [89, 134] width 9 height 24
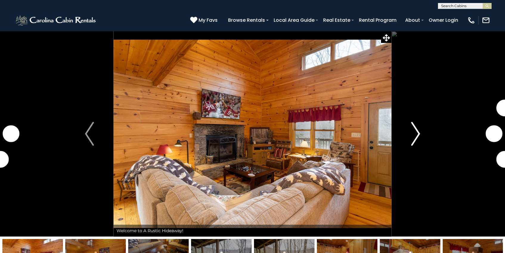
click at [416, 137] on img "Next" at bounding box center [415, 134] width 9 height 24
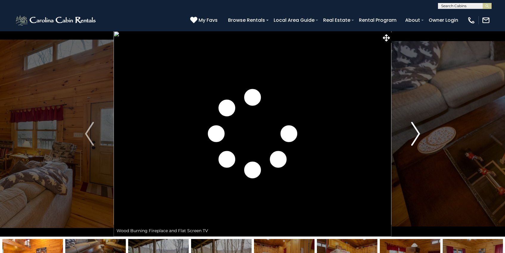
click at [416, 137] on img "Next" at bounding box center [415, 134] width 9 height 24
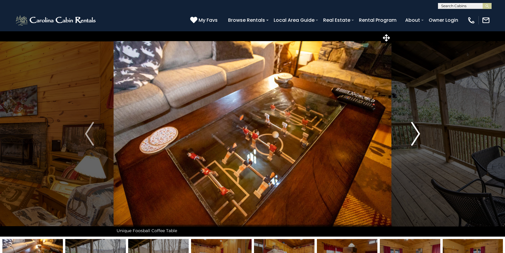
click at [416, 137] on img "Next" at bounding box center [415, 134] width 9 height 24
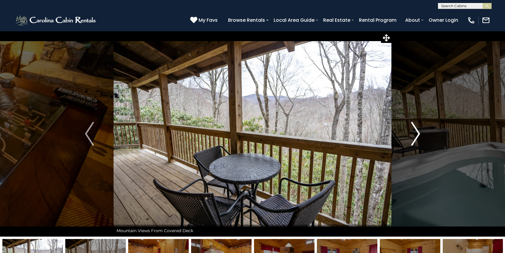
click at [416, 137] on img "Next" at bounding box center [415, 134] width 9 height 24
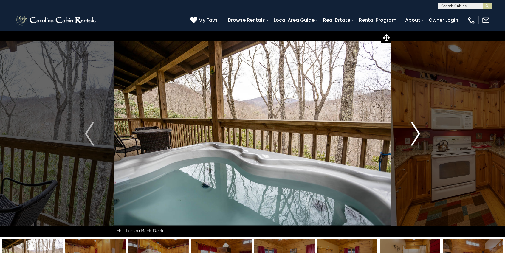
click at [416, 137] on img "Next" at bounding box center [415, 134] width 9 height 24
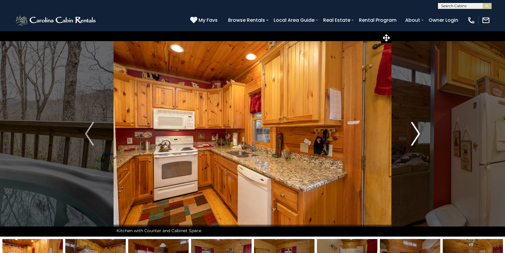
click at [416, 137] on img "Next" at bounding box center [415, 134] width 9 height 24
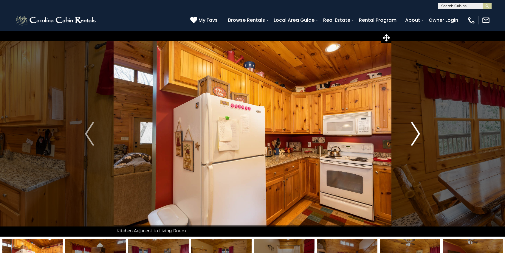
click at [416, 137] on img "Next" at bounding box center [415, 134] width 9 height 24
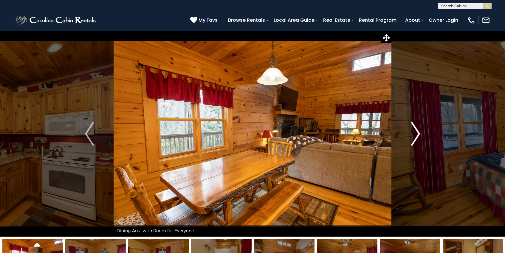
click at [416, 137] on img "Next" at bounding box center [415, 134] width 9 height 24
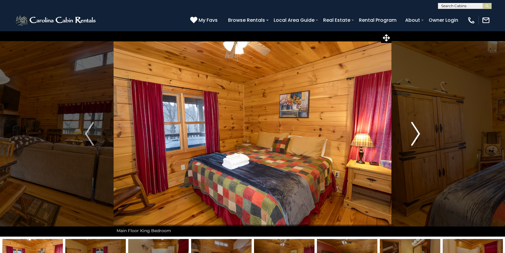
click at [416, 137] on img "Next" at bounding box center [415, 134] width 9 height 24
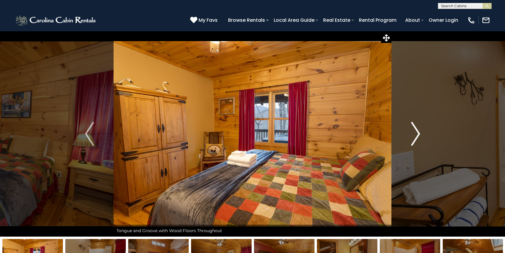
click at [416, 137] on img "Next" at bounding box center [415, 134] width 9 height 24
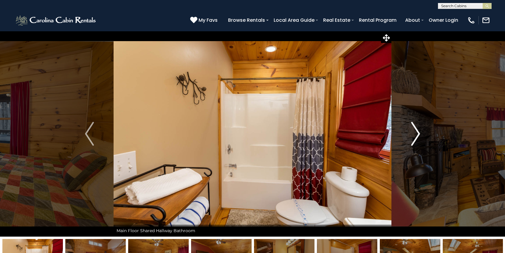
click at [416, 137] on img "Next" at bounding box center [415, 134] width 9 height 24
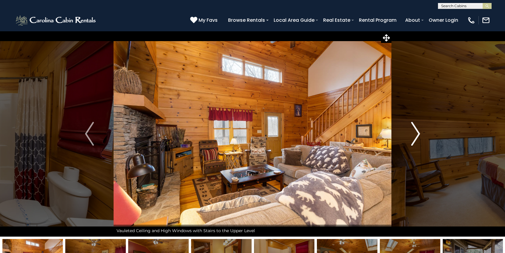
click at [416, 137] on img "Next" at bounding box center [415, 134] width 9 height 24
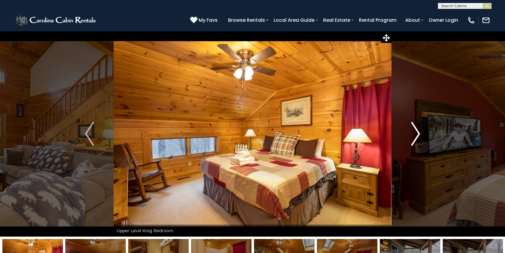
click at [416, 137] on img "Next" at bounding box center [415, 134] width 9 height 24
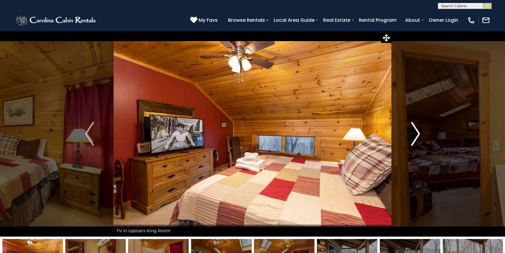
click at [416, 137] on img "Next" at bounding box center [415, 134] width 9 height 24
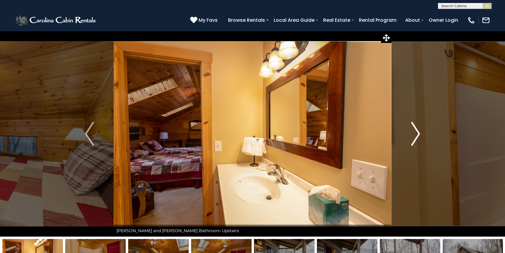
click at [416, 137] on img "Next" at bounding box center [415, 134] width 9 height 24
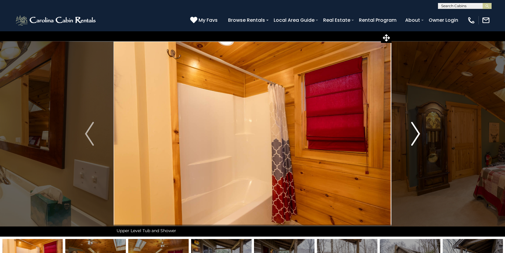
click at [416, 137] on img "Next" at bounding box center [415, 134] width 9 height 24
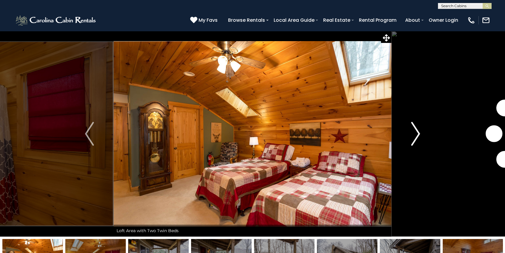
click at [416, 136] on img "Next" at bounding box center [415, 134] width 9 height 24
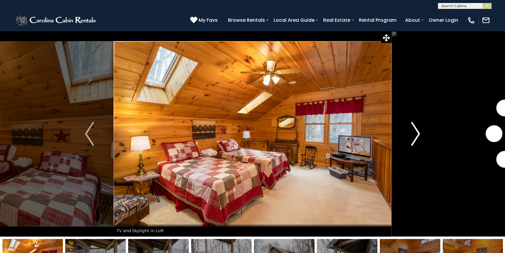
click at [416, 136] on img "Next" at bounding box center [415, 134] width 9 height 24
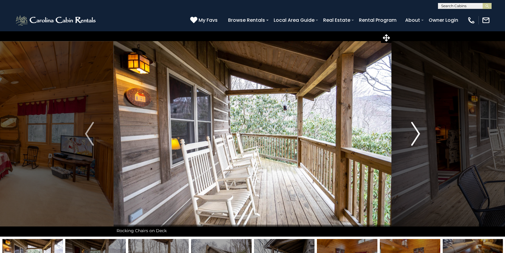
click at [416, 136] on img "Next" at bounding box center [415, 134] width 9 height 24
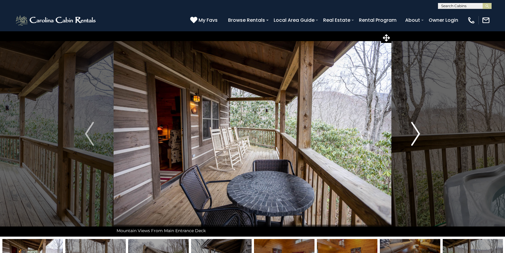
click at [416, 136] on img "Next" at bounding box center [415, 134] width 9 height 24
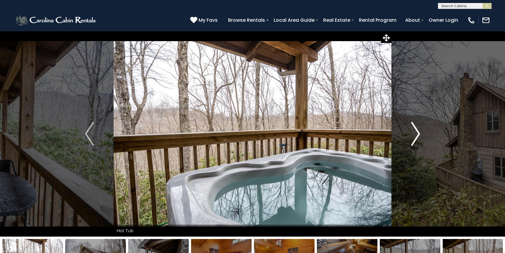
click at [416, 136] on img "Next" at bounding box center [415, 134] width 9 height 24
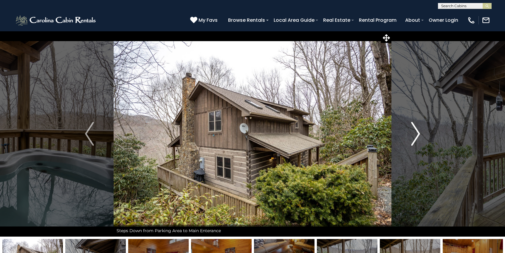
click at [415, 137] on img "Next" at bounding box center [415, 134] width 9 height 24
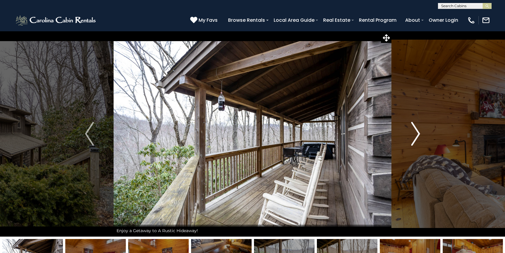
click at [415, 137] on img "Next" at bounding box center [415, 134] width 9 height 24
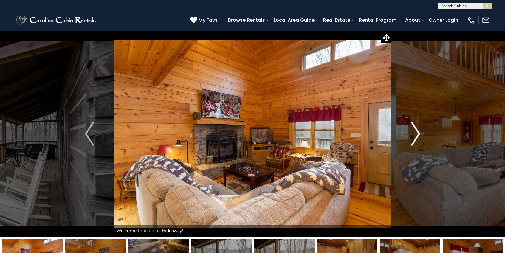
click at [415, 137] on img "Next" at bounding box center [415, 134] width 9 height 24
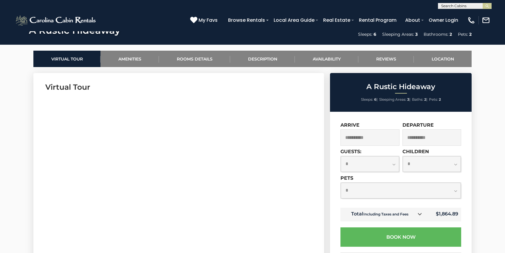
scroll to position [270, 0]
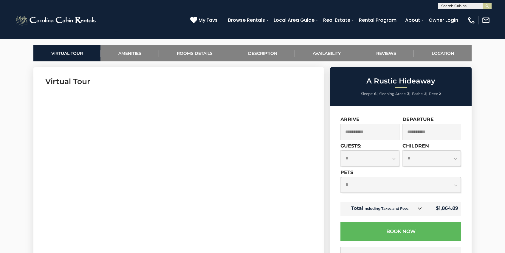
click at [367, 184] on select "**********" at bounding box center [401, 185] width 120 height 16
select select "*"
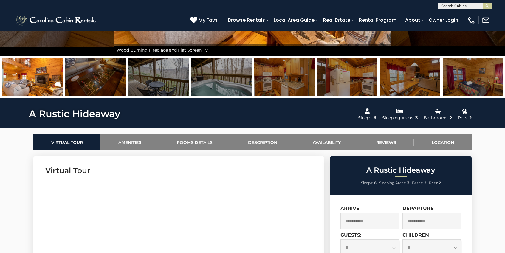
scroll to position [182, 0]
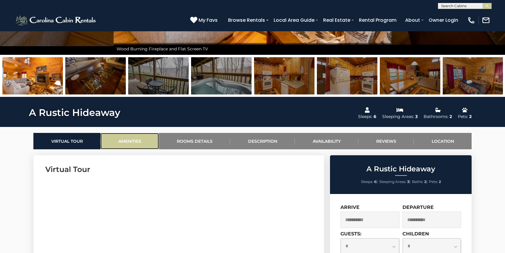
click at [149, 142] on link "Amenities" at bounding box center [129, 141] width 58 height 16
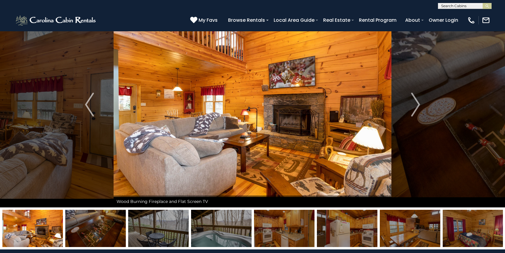
scroll to position [0, 0]
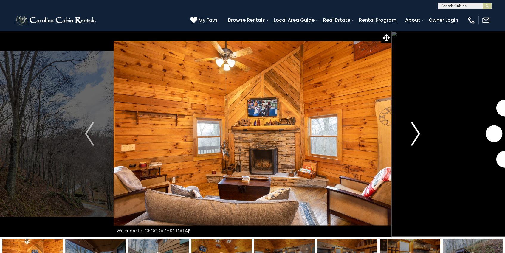
click at [414, 137] on img "Next" at bounding box center [415, 134] width 9 height 24
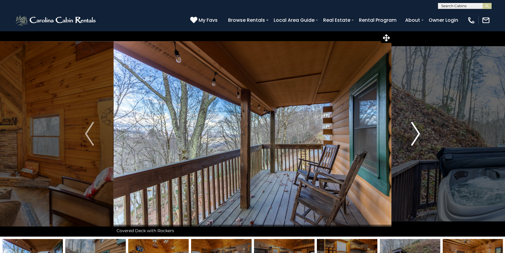
click at [414, 137] on img "Next" at bounding box center [415, 134] width 9 height 24
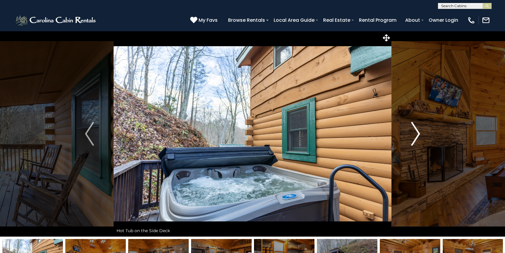
click at [414, 137] on img "Next" at bounding box center [415, 134] width 9 height 24
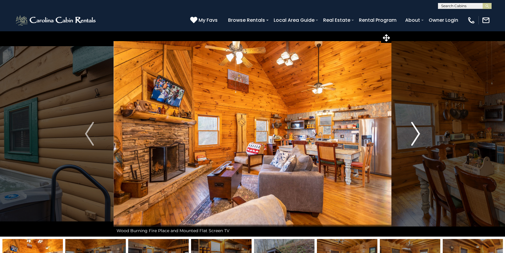
click at [414, 137] on img "Next" at bounding box center [415, 134] width 9 height 24
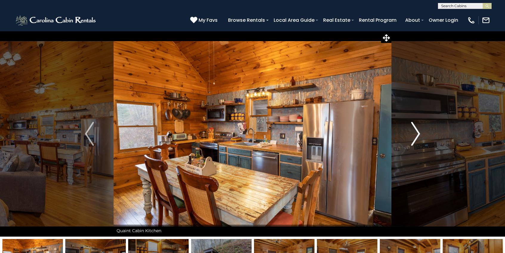
click at [414, 137] on img "Next" at bounding box center [415, 134] width 9 height 24
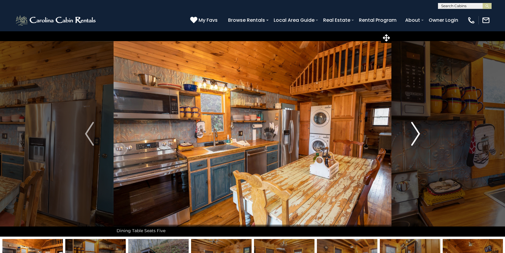
click at [414, 137] on img "Next" at bounding box center [415, 134] width 9 height 24
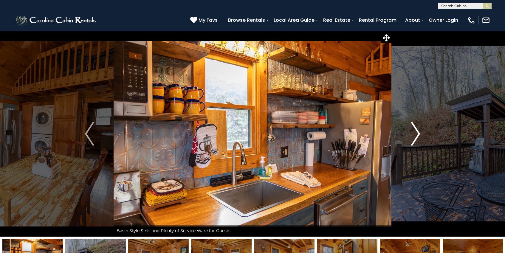
click at [414, 137] on img "Next" at bounding box center [415, 134] width 9 height 24
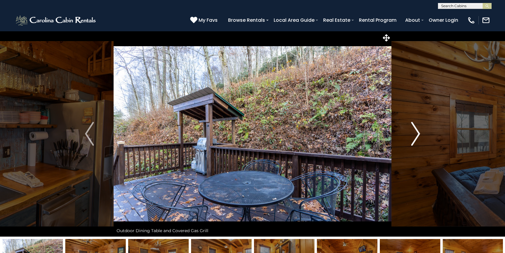
click at [414, 137] on img "Next" at bounding box center [415, 134] width 9 height 24
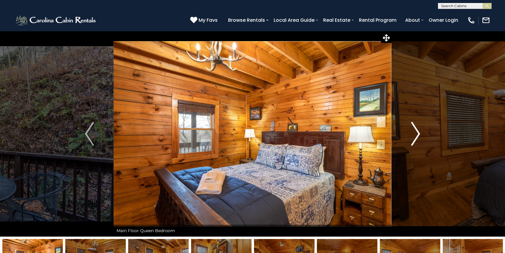
click at [414, 137] on img "Next" at bounding box center [415, 134] width 9 height 24
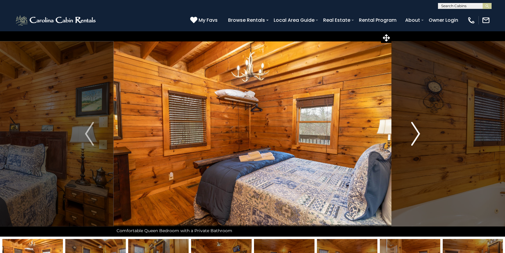
click at [414, 137] on img "Next" at bounding box center [415, 134] width 9 height 24
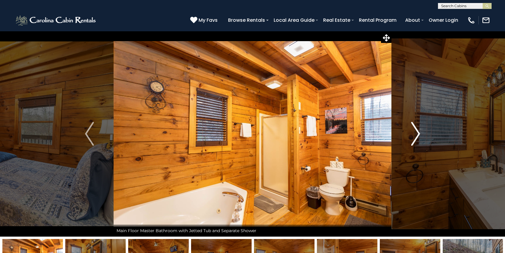
click at [414, 137] on img "Next" at bounding box center [415, 134] width 9 height 24
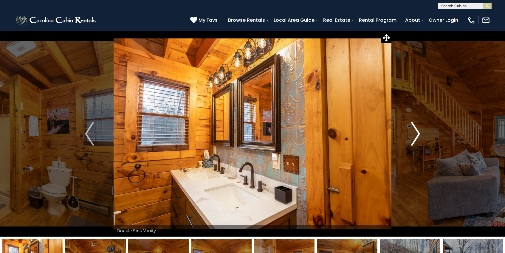
click at [414, 137] on img "Next" at bounding box center [415, 134] width 9 height 24
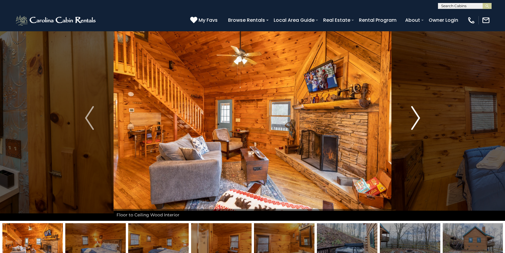
scroll to position [273, 0]
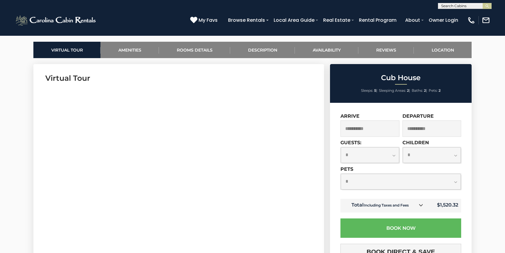
click at [378, 182] on select "**********" at bounding box center [401, 182] width 120 height 16
select select "*"
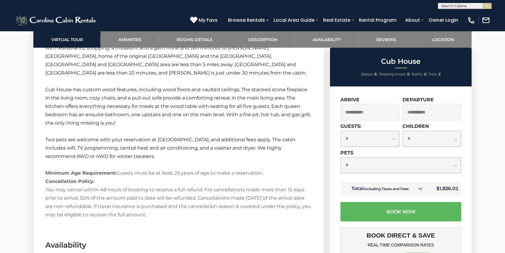
scroll to position [820, 0]
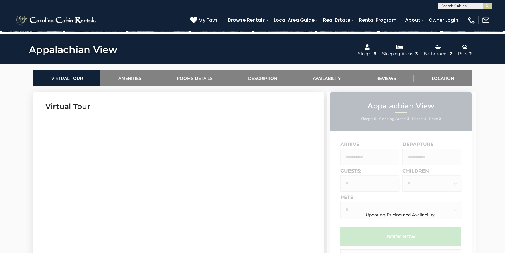
scroll to position [247, 0]
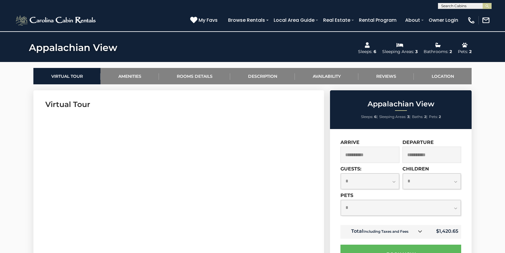
click at [394, 183] on select "**********" at bounding box center [370, 181] width 58 height 16
select select "*"
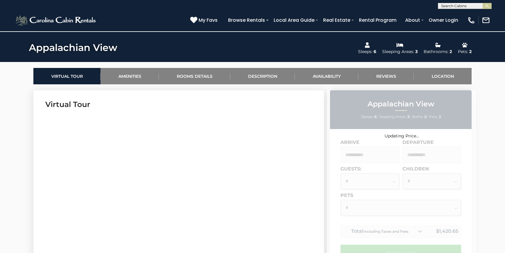
click at [393, 204] on div "Updating Price..." at bounding box center [401, 243] width 149 height 306
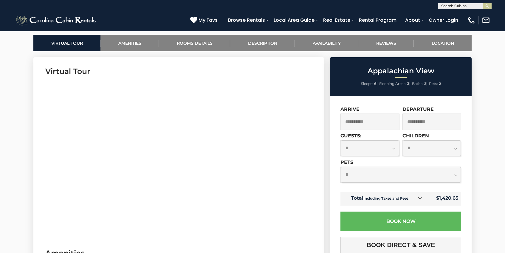
scroll to position [281, 0]
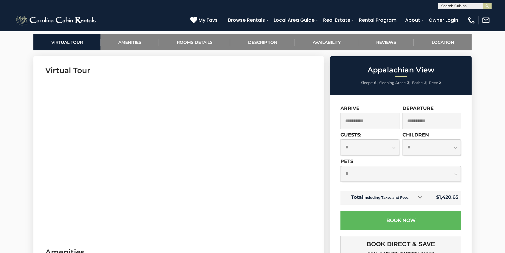
click at [384, 176] on select "**********" at bounding box center [401, 174] width 120 height 16
select select "*"
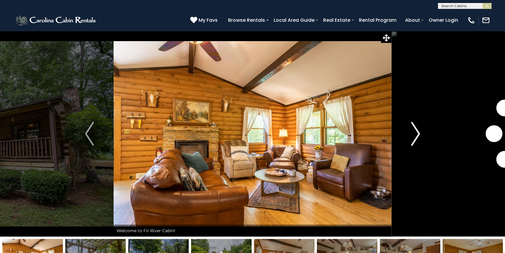
click at [416, 134] on img "Next" at bounding box center [415, 134] width 9 height 24
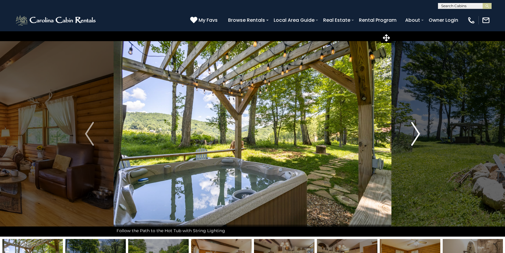
click at [416, 134] on img "Next" at bounding box center [415, 134] width 9 height 24
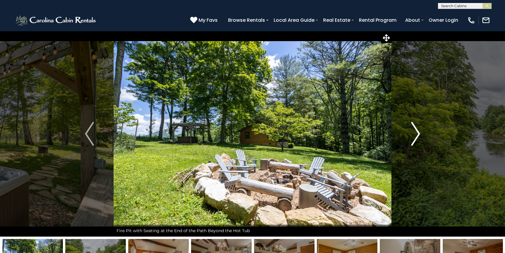
click at [416, 134] on img "Next" at bounding box center [415, 134] width 9 height 24
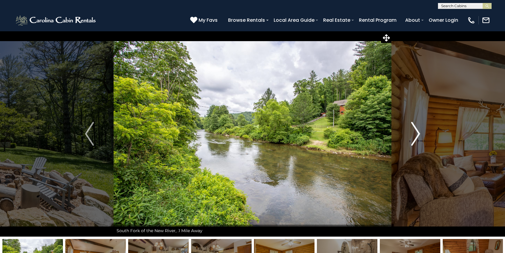
click at [416, 134] on img "Next" at bounding box center [415, 134] width 9 height 24
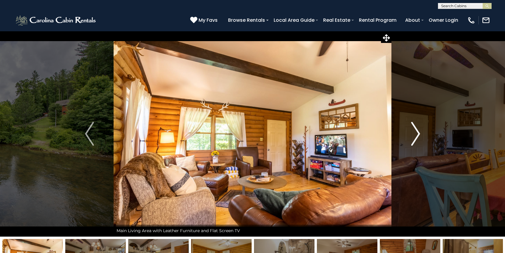
click at [416, 134] on img "Next" at bounding box center [415, 134] width 9 height 24
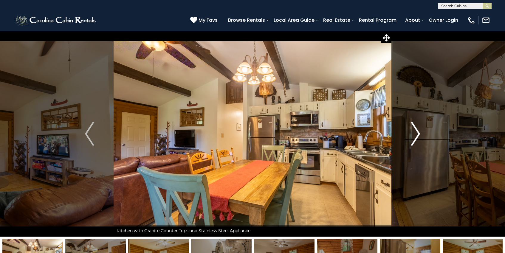
click at [416, 134] on img "Next" at bounding box center [415, 134] width 9 height 24
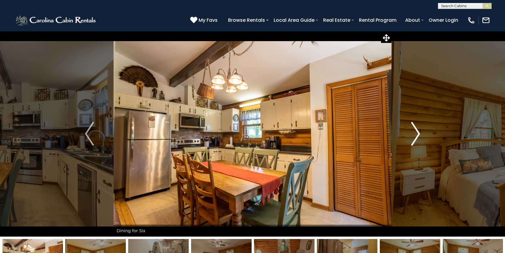
click at [416, 134] on img "Next" at bounding box center [415, 134] width 9 height 24
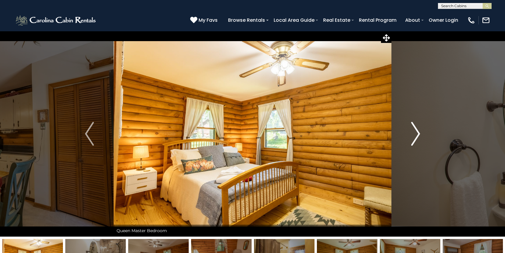
click at [416, 134] on img "Next" at bounding box center [415, 134] width 9 height 24
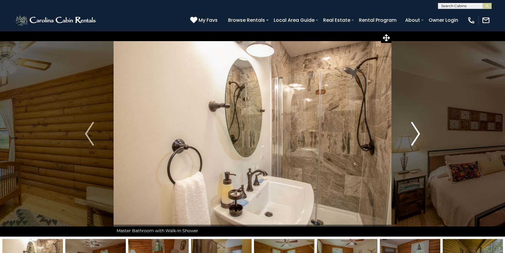
click at [416, 134] on img "Next" at bounding box center [415, 134] width 9 height 24
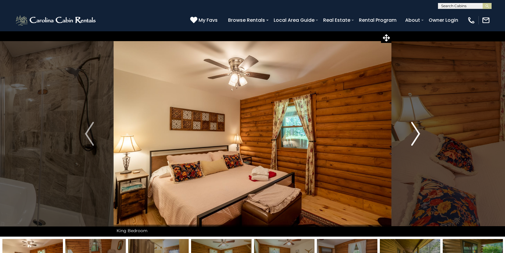
click at [416, 134] on img "Next" at bounding box center [415, 134] width 9 height 24
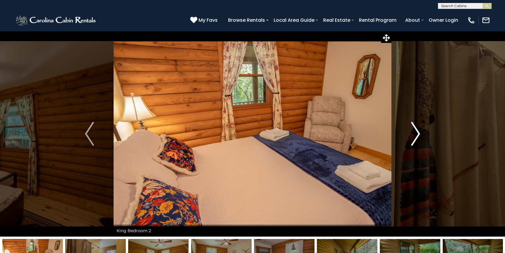
click at [416, 134] on img "Next" at bounding box center [415, 134] width 9 height 24
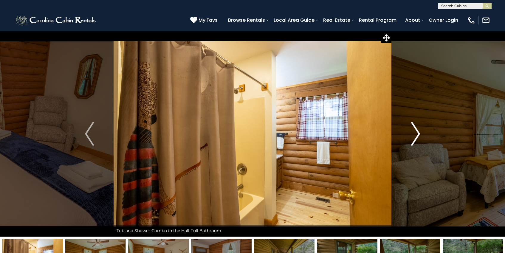
click at [416, 134] on img "Next" at bounding box center [415, 134] width 9 height 24
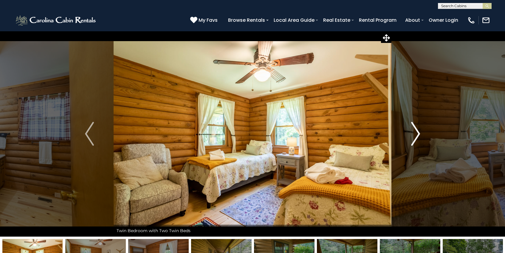
click at [416, 134] on img "Next" at bounding box center [415, 134] width 9 height 24
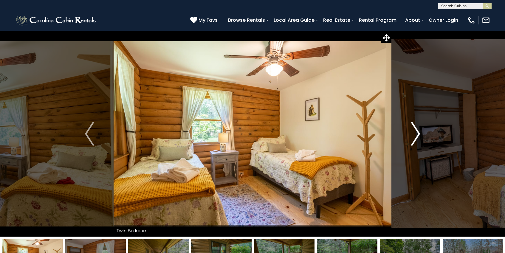
click at [416, 134] on img "Next" at bounding box center [415, 134] width 9 height 24
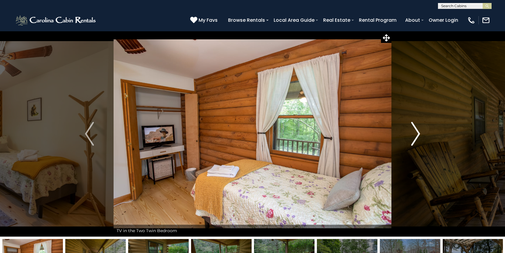
click at [416, 134] on img "Next" at bounding box center [415, 134] width 9 height 24
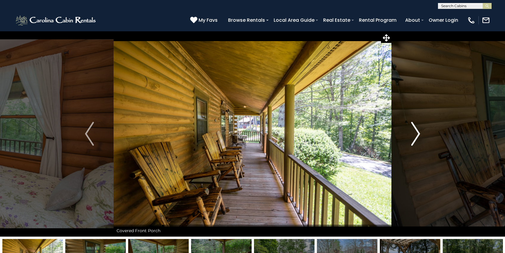
click at [416, 134] on img "Next" at bounding box center [415, 134] width 9 height 24
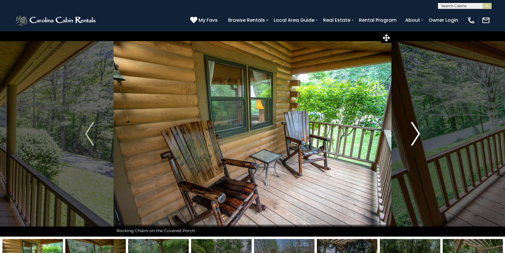
click at [416, 134] on img "Next" at bounding box center [415, 134] width 9 height 24
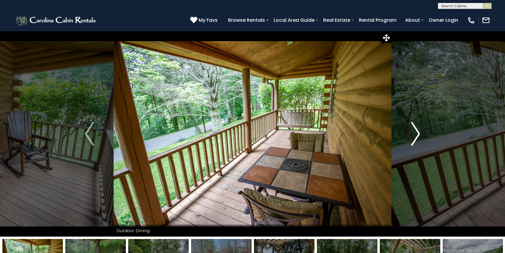
click at [416, 134] on img "Next" at bounding box center [415, 134] width 9 height 24
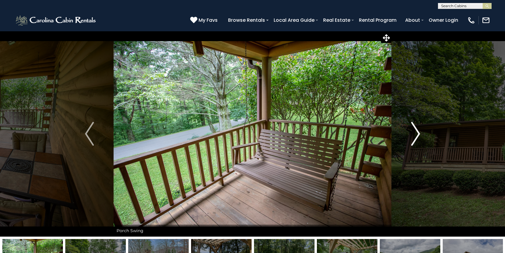
click at [416, 134] on img "Next" at bounding box center [415, 134] width 9 height 24
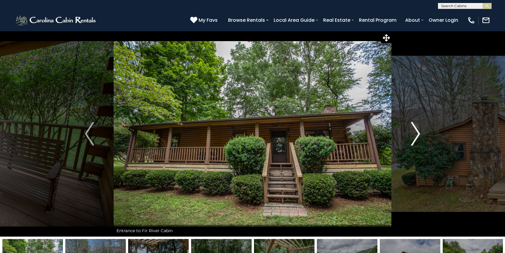
click at [416, 134] on img "Next" at bounding box center [415, 134] width 9 height 24
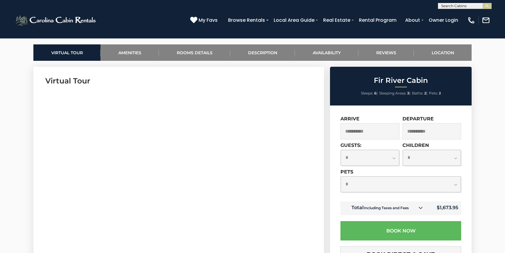
scroll to position [272, 0]
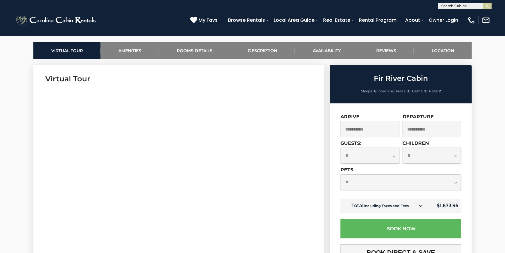
click at [391, 159] on select "**********" at bounding box center [370, 156] width 58 height 16
select select "*"
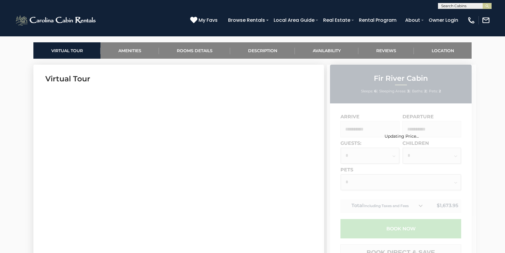
click at [384, 182] on div "Updating Price..." at bounding box center [401, 232] width 149 height 334
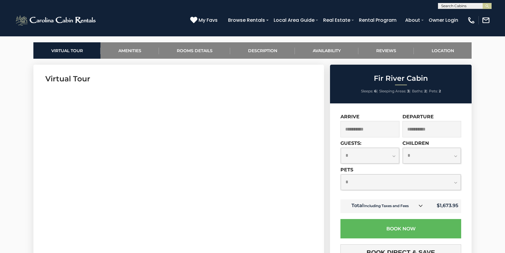
click at [384, 182] on select "**********" at bounding box center [401, 182] width 120 height 16
select select "*"
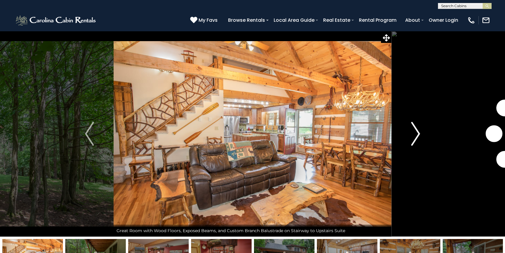
click at [412, 137] on img "Next" at bounding box center [415, 134] width 9 height 24
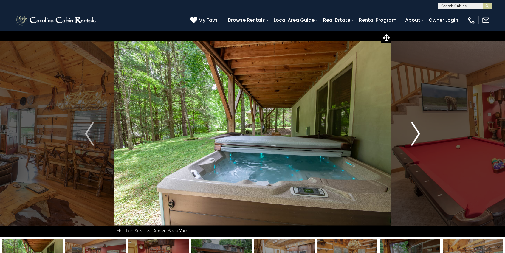
click at [420, 134] on img "Next" at bounding box center [415, 134] width 9 height 24
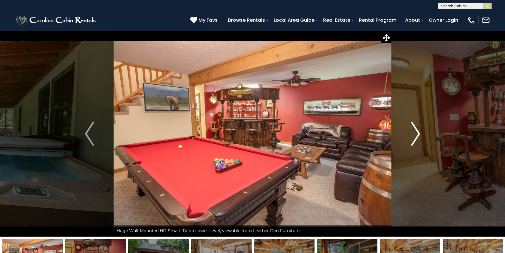
click at [420, 134] on img "Next" at bounding box center [415, 134] width 9 height 24
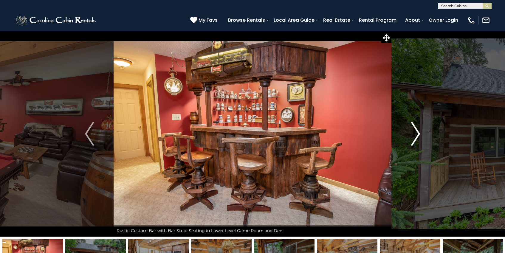
click at [420, 134] on img "Next" at bounding box center [415, 134] width 9 height 24
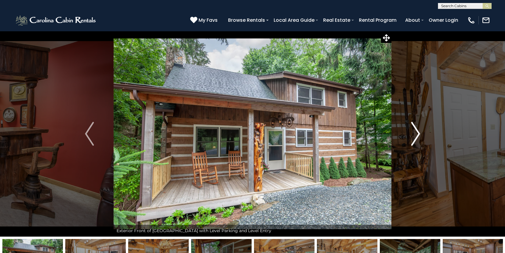
click at [420, 134] on img "Next" at bounding box center [415, 134] width 9 height 24
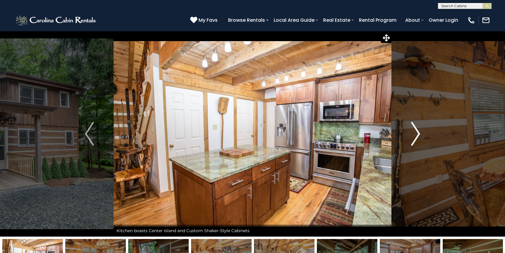
click at [420, 134] on img "Next" at bounding box center [415, 134] width 9 height 24
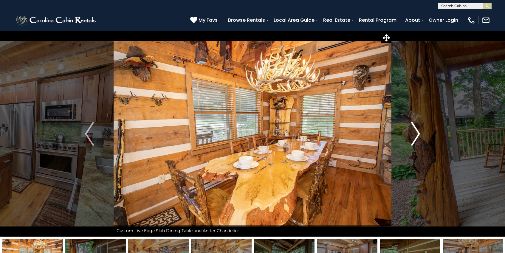
click at [420, 134] on img "Next" at bounding box center [415, 134] width 9 height 24
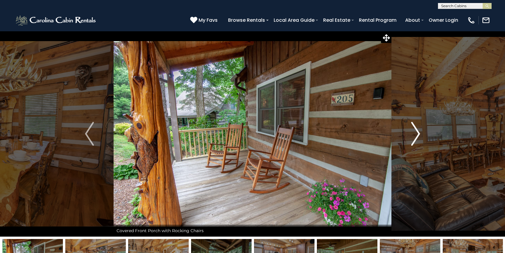
click at [420, 134] on img "Next" at bounding box center [415, 134] width 9 height 24
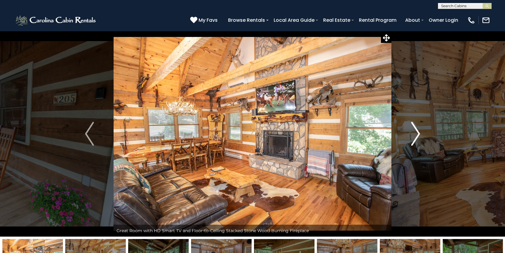
click at [420, 134] on img "Next" at bounding box center [415, 134] width 9 height 24
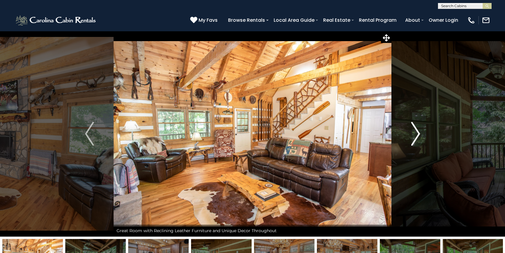
click at [420, 134] on img "Next" at bounding box center [415, 134] width 9 height 24
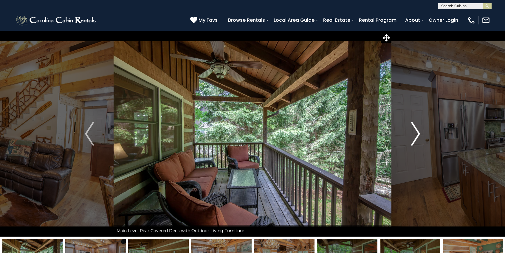
click at [420, 134] on img "Next" at bounding box center [415, 134] width 9 height 24
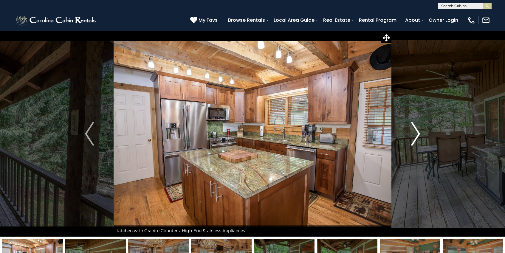
click at [420, 134] on img "Next" at bounding box center [415, 134] width 9 height 24
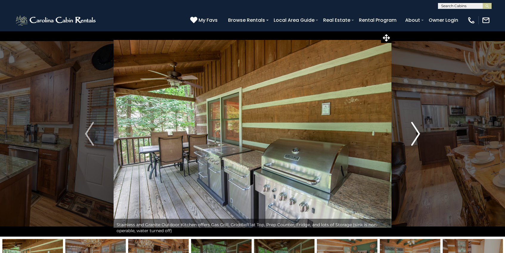
click at [420, 134] on img "Next" at bounding box center [415, 134] width 9 height 24
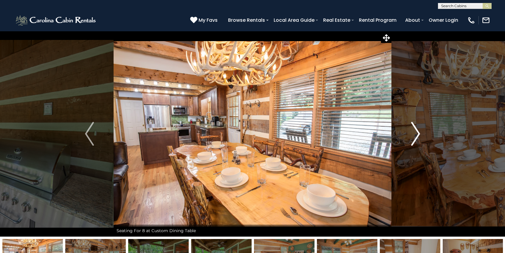
click at [420, 134] on img "Next" at bounding box center [415, 134] width 9 height 24
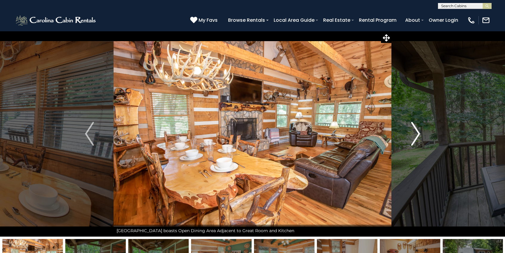
click at [420, 134] on img "Next" at bounding box center [415, 134] width 9 height 24
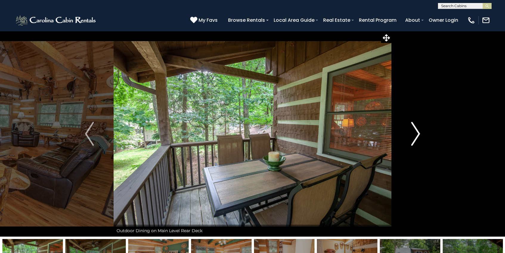
click at [420, 134] on img "Next" at bounding box center [415, 134] width 9 height 24
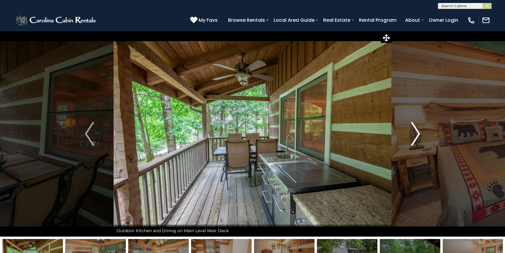
click at [420, 134] on img "Next" at bounding box center [415, 134] width 9 height 24
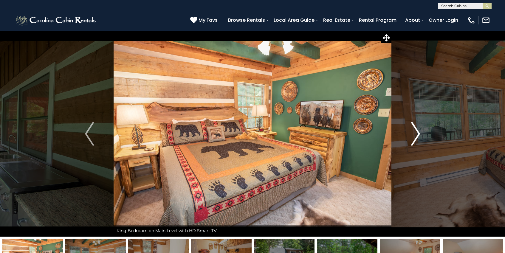
click at [420, 134] on img "Next" at bounding box center [415, 134] width 9 height 24
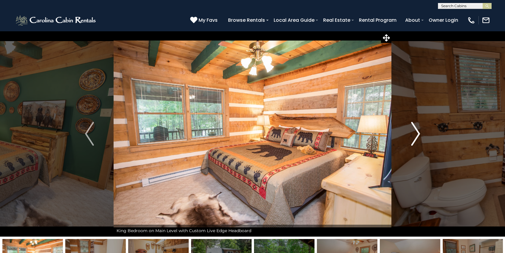
click at [420, 134] on img "Next" at bounding box center [415, 134] width 9 height 24
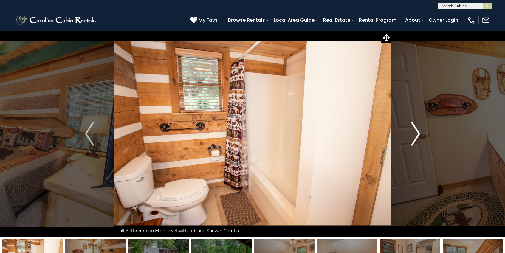
click at [420, 134] on img "Next" at bounding box center [415, 134] width 9 height 24
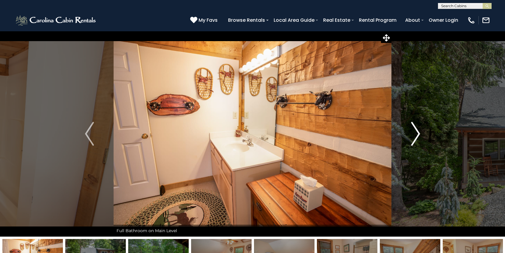
click at [420, 134] on img "Next" at bounding box center [415, 134] width 9 height 24
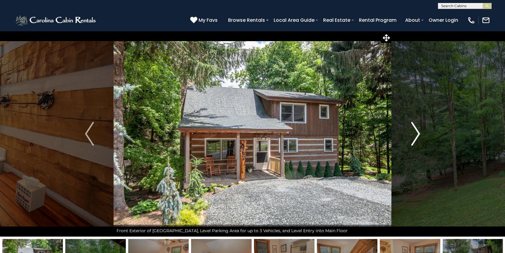
click at [420, 134] on img "Next" at bounding box center [415, 134] width 9 height 24
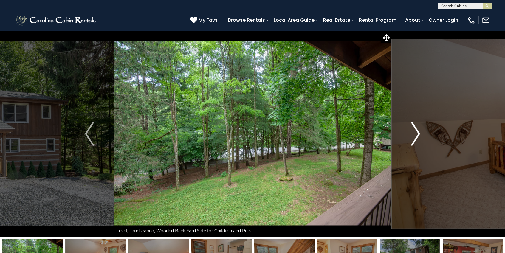
click at [420, 134] on img "Next" at bounding box center [415, 134] width 9 height 24
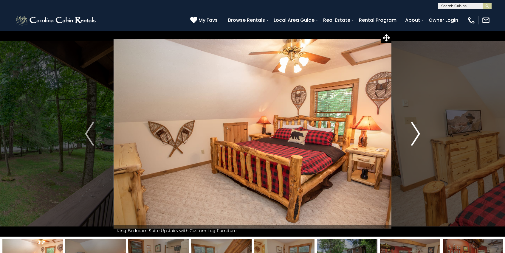
click at [420, 134] on img "Next" at bounding box center [415, 134] width 9 height 24
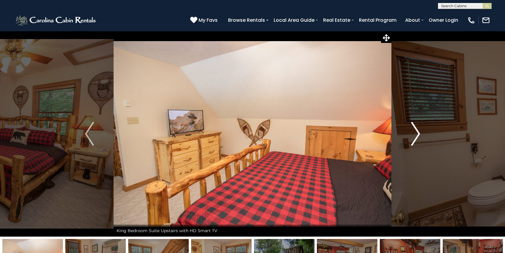
click at [420, 134] on img "Next" at bounding box center [415, 134] width 9 height 24
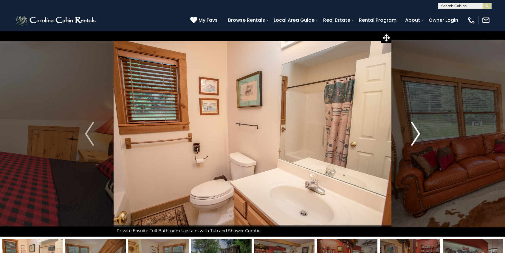
click at [420, 134] on img "Next" at bounding box center [415, 134] width 9 height 24
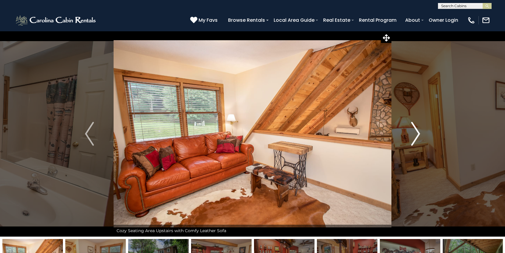
click at [420, 134] on img "Next" at bounding box center [415, 134] width 9 height 24
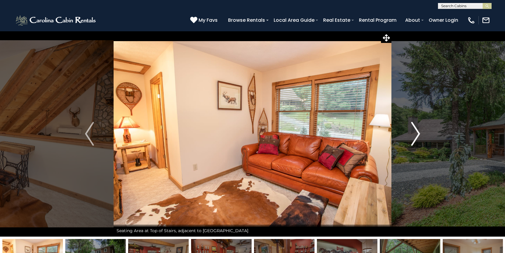
click at [420, 134] on img "Next" at bounding box center [415, 134] width 9 height 24
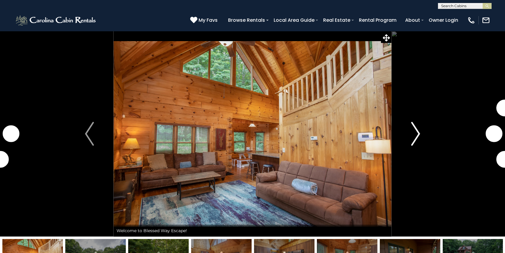
click at [411, 134] on img "Next" at bounding box center [415, 134] width 9 height 24
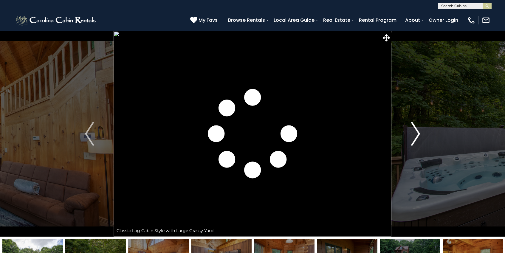
click at [411, 134] on img "Next" at bounding box center [415, 134] width 9 height 24
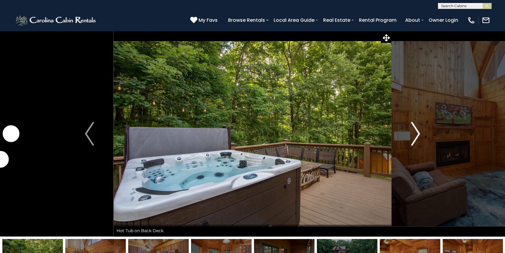
click at [411, 134] on img "Next" at bounding box center [415, 134] width 9 height 24
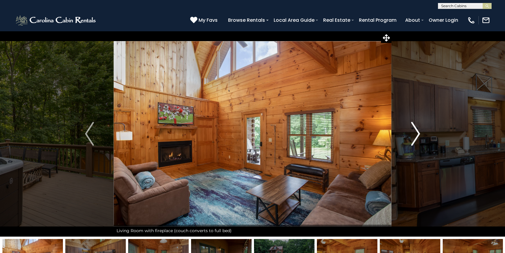
click at [411, 134] on img "Next" at bounding box center [415, 134] width 9 height 24
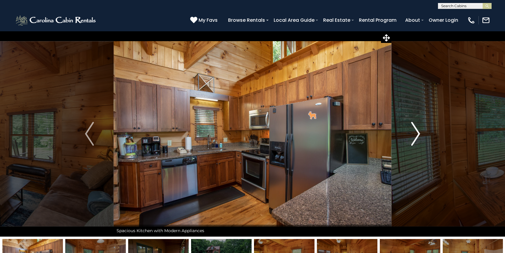
click at [411, 134] on img "Next" at bounding box center [415, 134] width 9 height 24
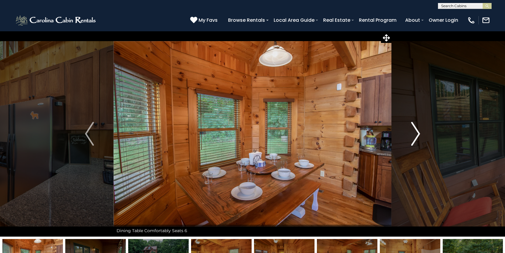
click at [411, 134] on img "Next" at bounding box center [415, 134] width 9 height 24
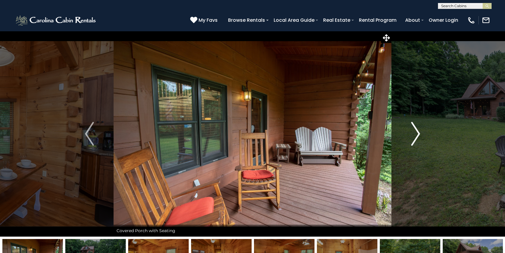
click at [411, 134] on img "Next" at bounding box center [415, 134] width 9 height 24
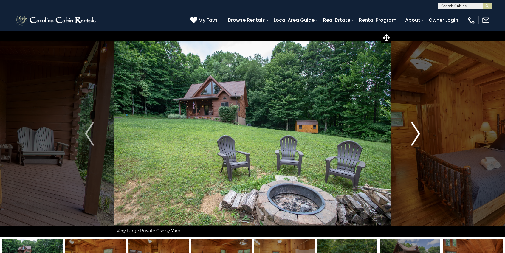
click at [411, 134] on img "Next" at bounding box center [415, 134] width 9 height 24
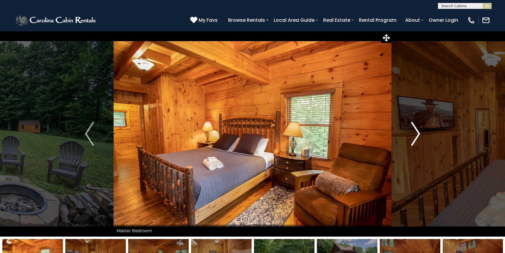
click at [411, 134] on img "Next" at bounding box center [415, 134] width 9 height 24
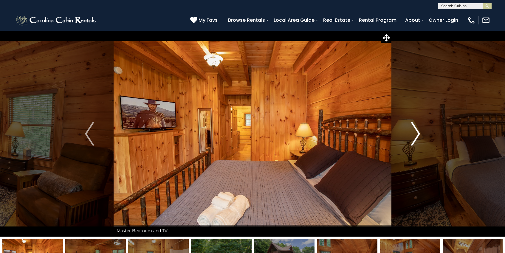
click at [411, 134] on img "Next" at bounding box center [415, 134] width 9 height 24
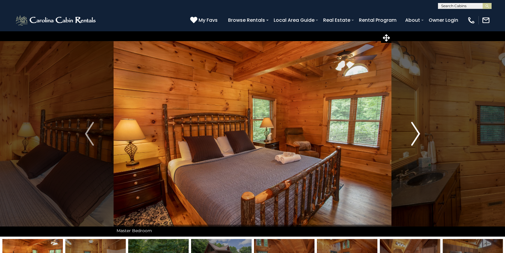
click at [411, 134] on img "Next" at bounding box center [415, 134] width 9 height 24
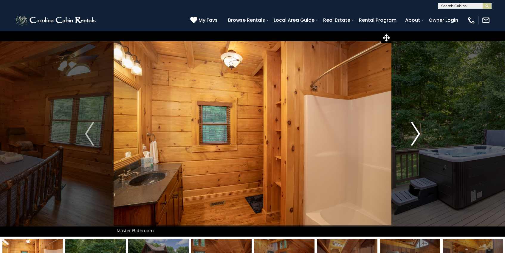
click at [411, 134] on img "Next" at bounding box center [415, 134] width 9 height 24
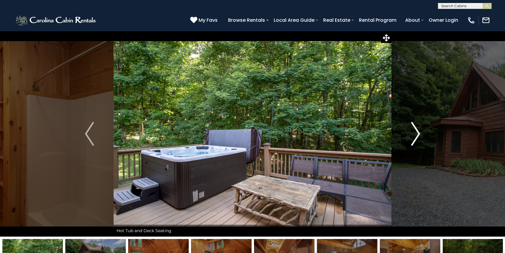
click at [411, 134] on img "Next" at bounding box center [415, 134] width 9 height 24
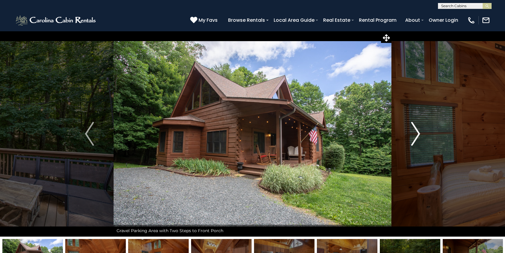
click at [411, 134] on img "Next" at bounding box center [415, 134] width 9 height 24
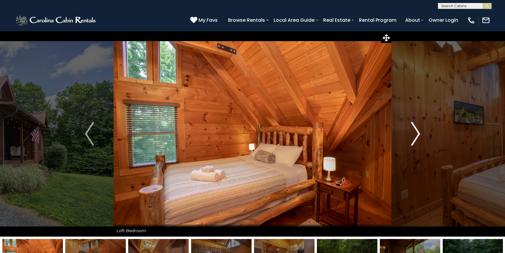
click at [411, 134] on img "Next" at bounding box center [415, 134] width 9 height 24
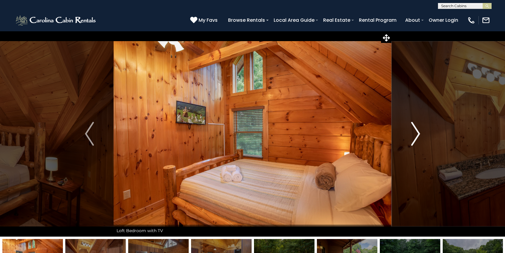
click at [411, 134] on img "Next" at bounding box center [415, 134] width 9 height 24
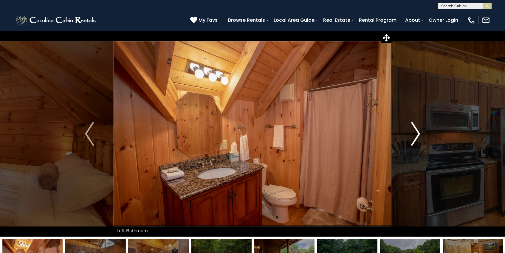
click at [411, 134] on img "Next" at bounding box center [415, 134] width 9 height 24
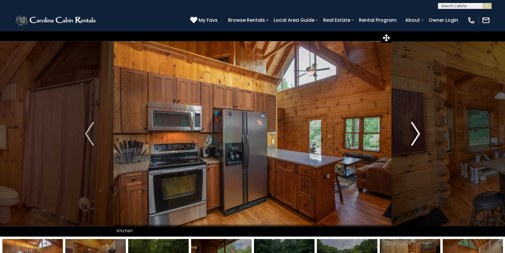
click at [411, 134] on img "Next" at bounding box center [415, 134] width 9 height 24
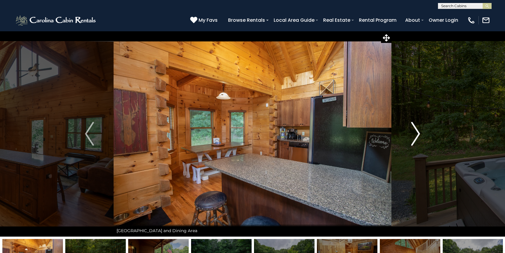
click at [411, 134] on img "Next" at bounding box center [415, 134] width 9 height 24
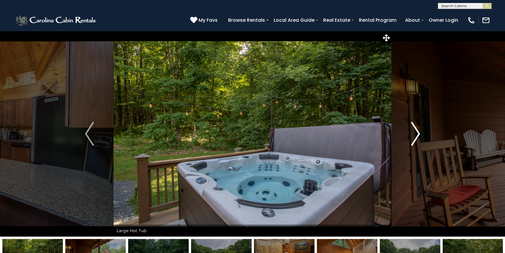
click at [411, 134] on img "Next" at bounding box center [415, 134] width 9 height 24
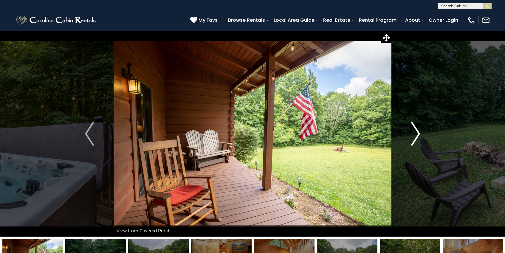
click at [411, 134] on img "Next" at bounding box center [415, 134] width 9 height 24
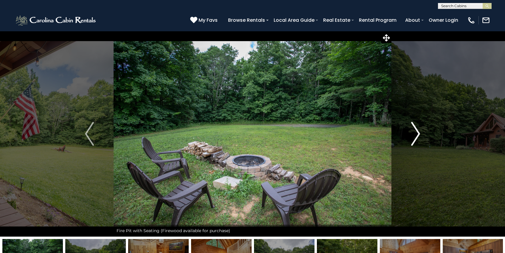
click at [411, 134] on img "Next" at bounding box center [415, 134] width 9 height 24
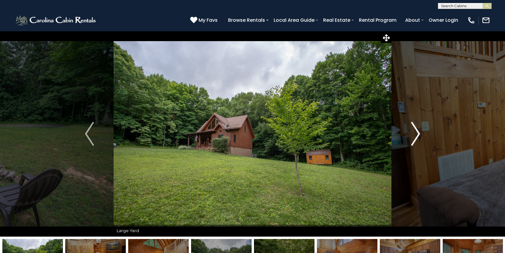
click at [411, 134] on img "Next" at bounding box center [415, 134] width 9 height 24
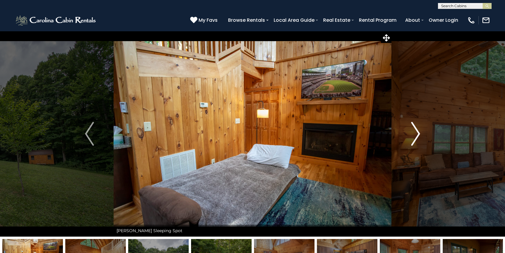
click at [411, 134] on img "Next" at bounding box center [415, 134] width 9 height 24
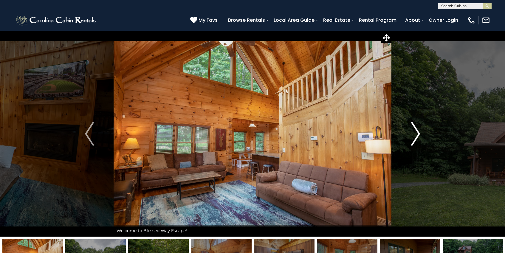
click at [411, 134] on img "Next" at bounding box center [415, 134] width 9 height 24
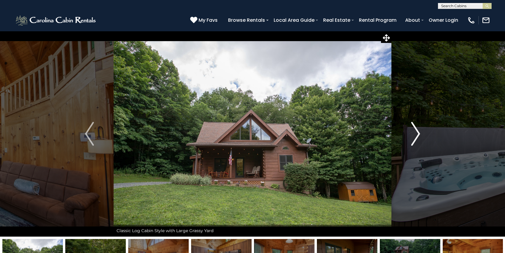
click at [411, 134] on img "Next" at bounding box center [415, 134] width 9 height 24
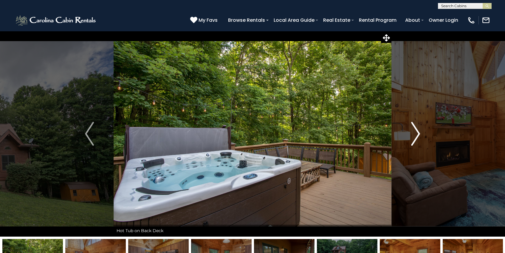
click at [411, 134] on img "Next" at bounding box center [415, 134] width 9 height 24
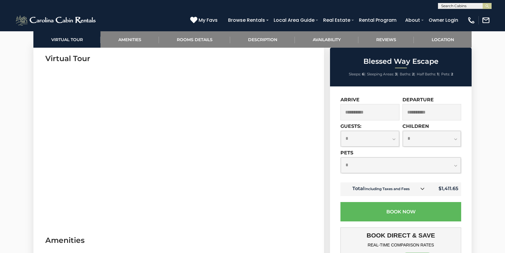
scroll to position [297, 0]
click at [360, 140] on select "**********" at bounding box center [370, 139] width 58 height 16
select select "*"
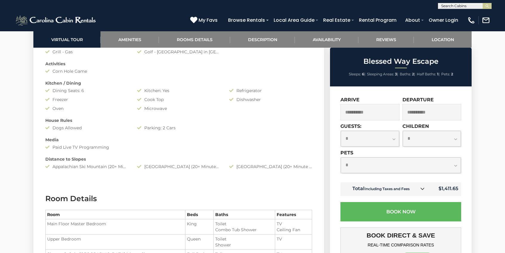
scroll to position [600, 0]
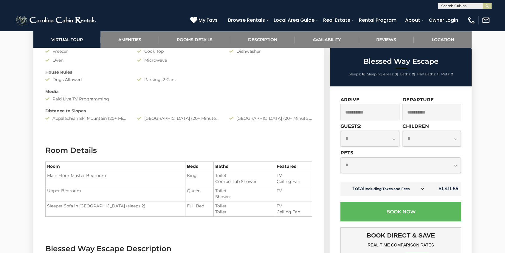
click at [398, 164] on select "**********" at bounding box center [401, 165] width 120 height 16
select select "*"
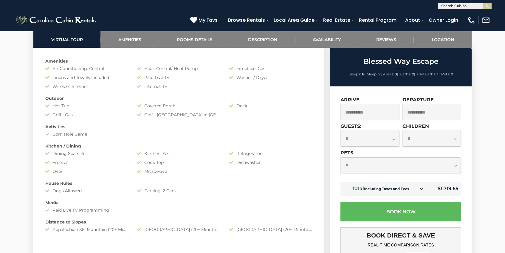
scroll to position [453, 0]
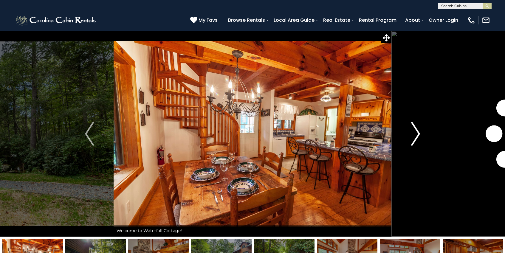
click at [416, 132] on img "Next" at bounding box center [415, 134] width 9 height 24
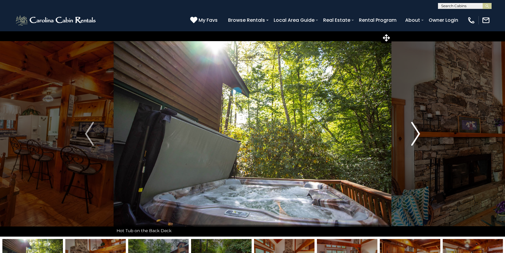
click at [416, 132] on img "Next" at bounding box center [415, 134] width 9 height 24
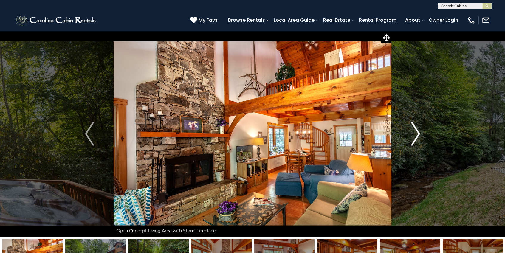
click at [416, 132] on img "Next" at bounding box center [415, 134] width 9 height 24
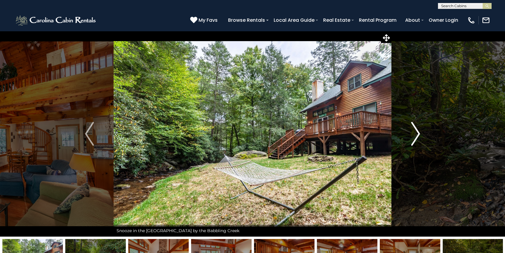
click at [416, 132] on img "Next" at bounding box center [415, 134] width 9 height 24
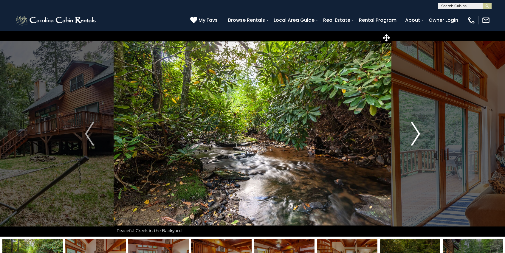
click at [416, 132] on img "Next" at bounding box center [415, 134] width 9 height 24
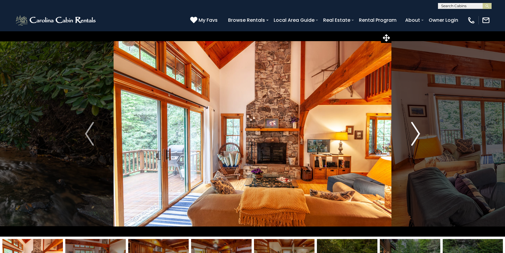
click at [416, 132] on img "Next" at bounding box center [415, 134] width 9 height 24
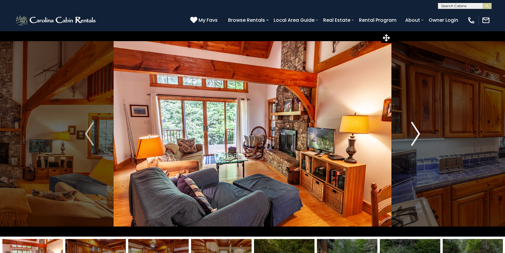
click at [416, 132] on img "Next" at bounding box center [415, 134] width 9 height 24
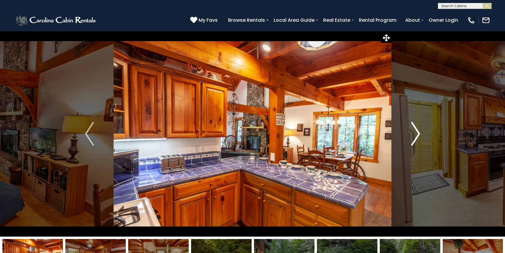
click at [416, 132] on img "Next" at bounding box center [415, 134] width 9 height 24
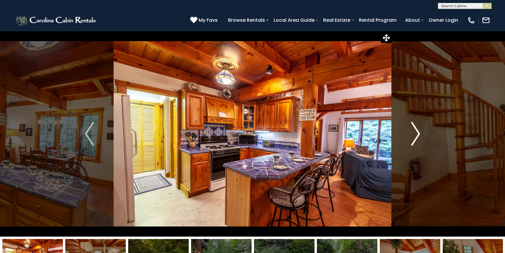
click at [417, 134] on img "Next" at bounding box center [415, 134] width 9 height 24
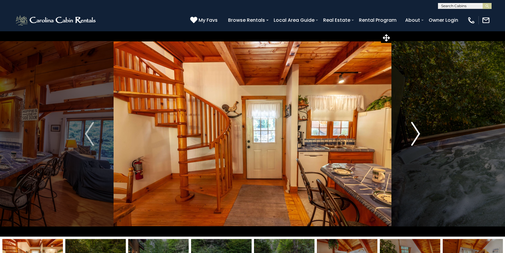
click at [414, 134] on img "Next" at bounding box center [415, 134] width 9 height 24
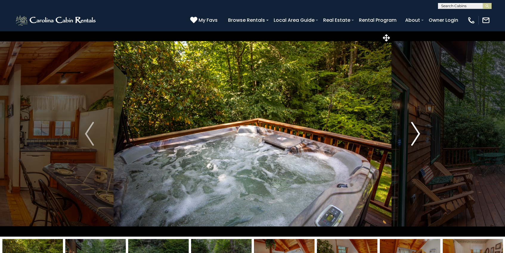
click at [414, 134] on img "Next" at bounding box center [415, 134] width 9 height 24
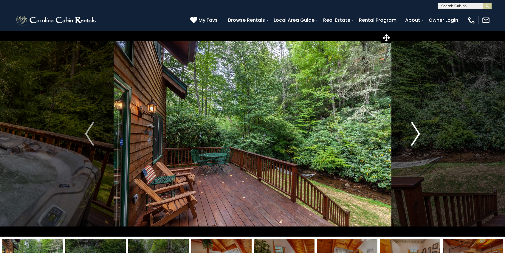
click at [414, 134] on img "Next" at bounding box center [415, 134] width 9 height 24
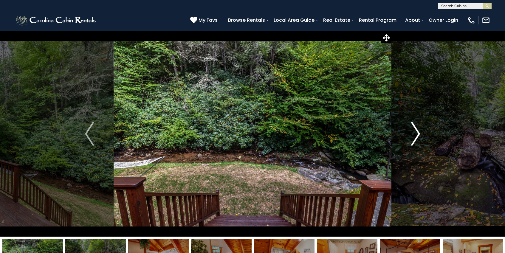
click at [414, 134] on img "Next" at bounding box center [415, 134] width 9 height 24
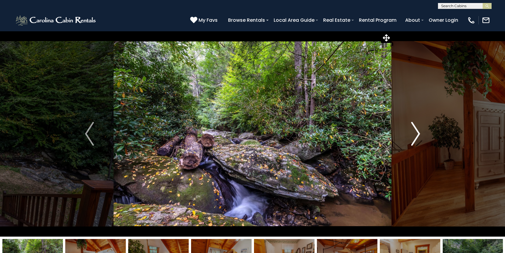
click at [414, 134] on img "Next" at bounding box center [415, 134] width 9 height 24
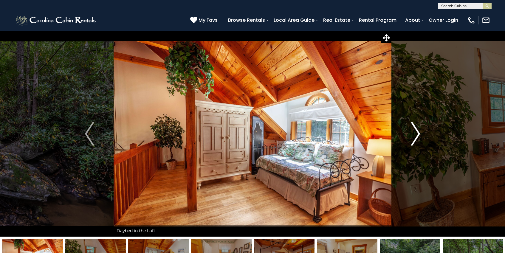
click at [414, 134] on img "Next" at bounding box center [415, 134] width 9 height 24
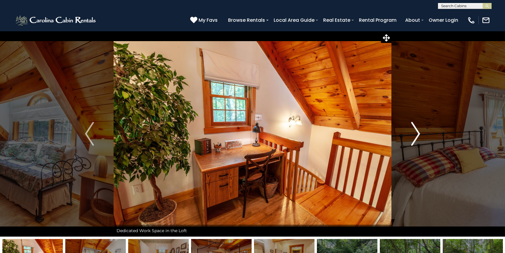
click at [414, 134] on img "Next" at bounding box center [415, 134] width 9 height 24
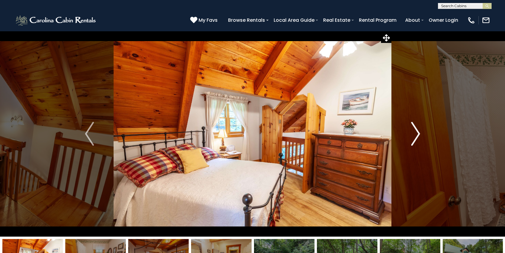
click at [414, 134] on img "Next" at bounding box center [415, 134] width 9 height 24
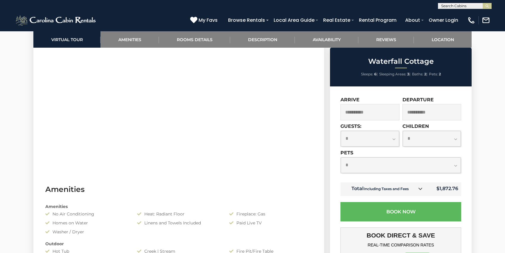
scroll to position [360, 0]
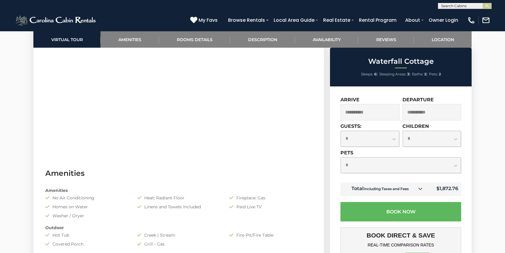
click at [394, 162] on select "**********" at bounding box center [401, 165] width 120 height 16
select select "*"
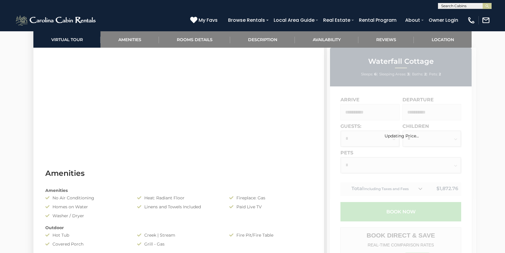
click at [403, 214] on div "Updating Price..." at bounding box center [401, 215] width 149 height 334
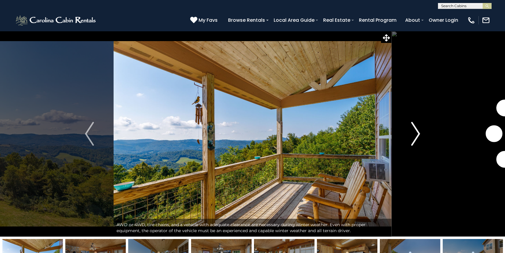
click at [420, 133] on button "Next" at bounding box center [415, 134] width 48 height 206
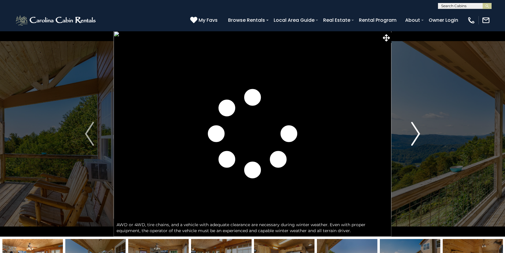
click at [420, 133] on button "Next" at bounding box center [415, 134] width 48 height 206
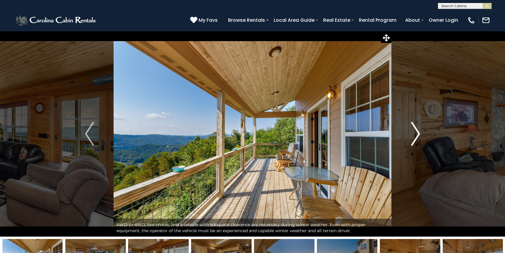
click at [420, 133] on button "Next" at bounding box center [415, 134] width 48 height 206
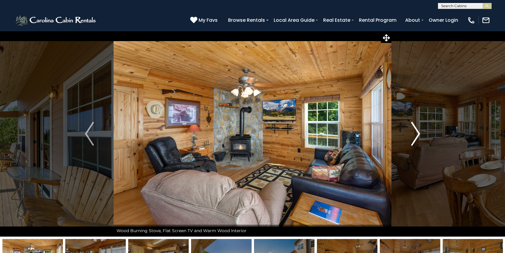
click at [420, 133] on button "Next" at bounding box center [415, 134] width 48 height 206
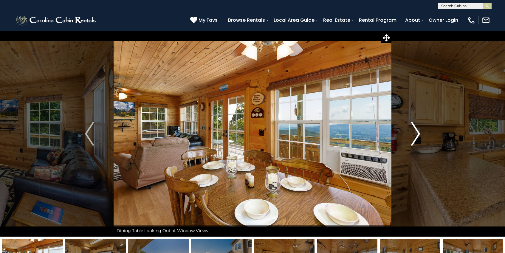
click at [420, 133] on button "Next" at bounding box center [415, 134] width 48 height 206
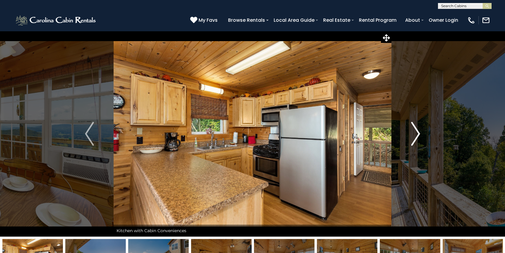
click at [420, 133] on button "Next" at bounding box center [415, 134] width 48 height 206
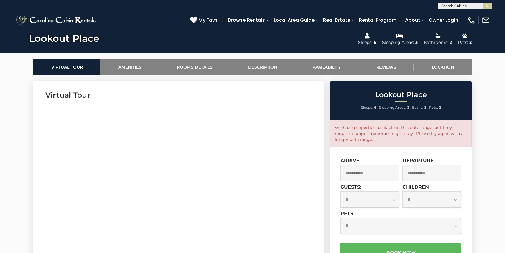
scroll to position [269, 0]
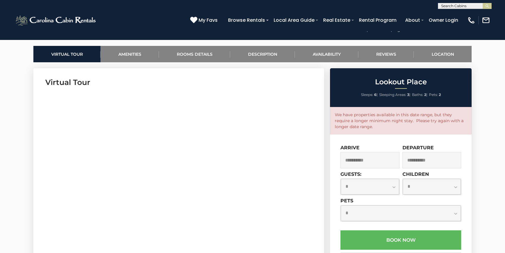
click at [384, 161] on input "**********" at bounding box center [369, 160] width 59 height 16
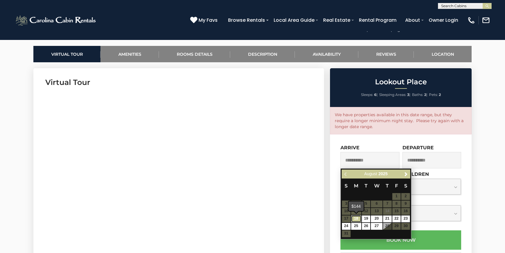
click at [358, 219] on link "18" at bounding box center [356, 218] width 10 height 7
type input "**********"
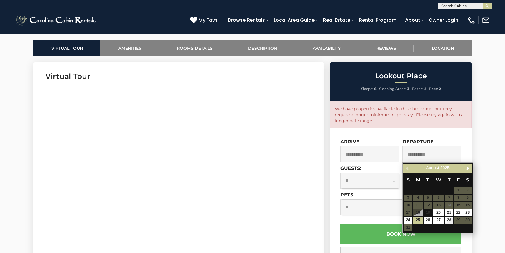
scroll to position [275, 0]
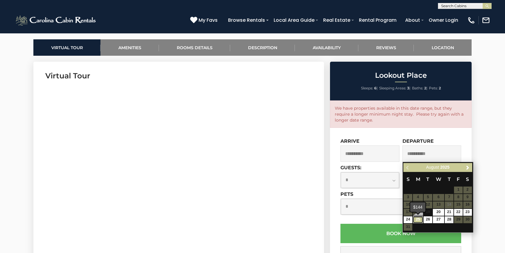
click at [419, 221] on link "25" at bounding box center [418, 219] width 10 height 7
type input "**********"
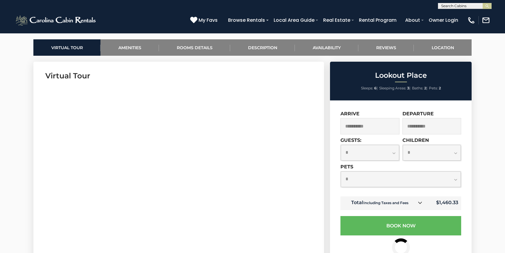
click at [379, 154] on select "**********" at bounding box center [370, 153] width 58 height 16
select select "*"
click at [385, 177] on select "**********" at bounding box center [401, 179] width 120 height 16
select select "*"
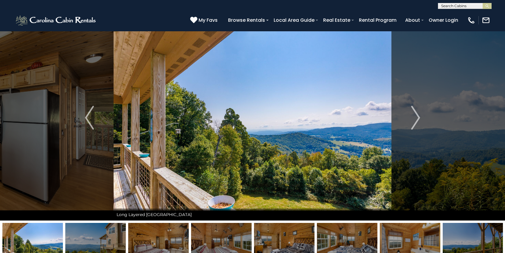
scroll to position [16, 0]
click at [420, 117] on button "Next" at bounding box center [415, 118] width 48 height 206
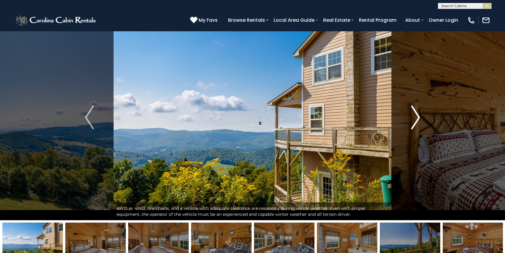
click at [420, 117] on button "Next" at bounding box center [415, 118] width 48 height 206
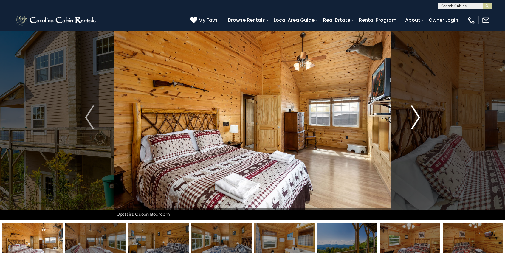
click at [420, 117] on button "Next" at bounding box center [415, 118] width 48 height 206
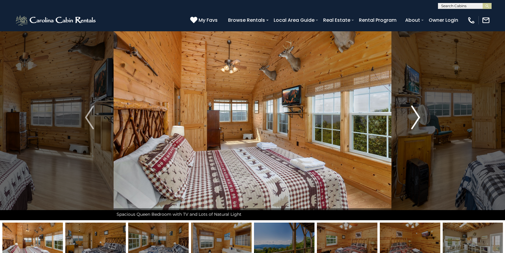
click at [420, 117] on button "Next" at bounding box center [415, 118] width 48 height 206
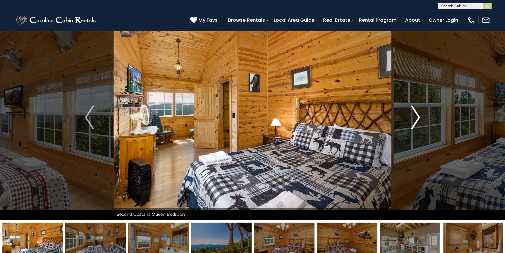
click at [420, 117] on button "Next" at bounding box center [415, 118] width 48 height 206
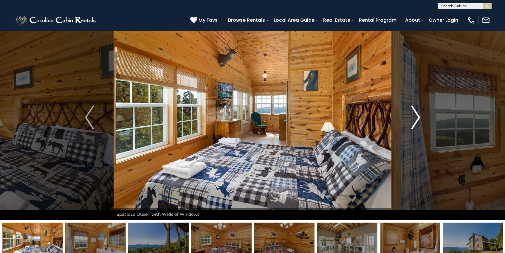
click at [420, 117] on button "Next" at bounding box center [415, 118] width 48 height 206
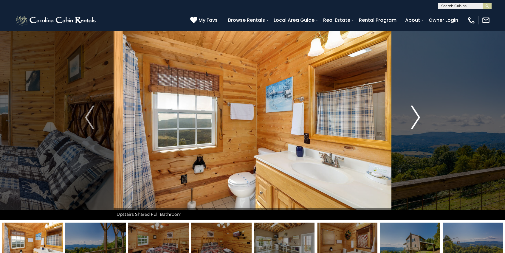
click at [420, 117] on button "Next" at bounding box center [415, 118] width 48 height 206
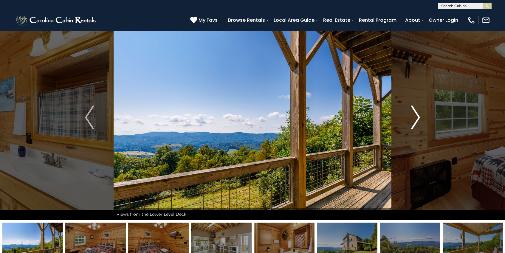
click at [420, 117] on button "Next" at bounding box center [415, 118] width 48 height 206
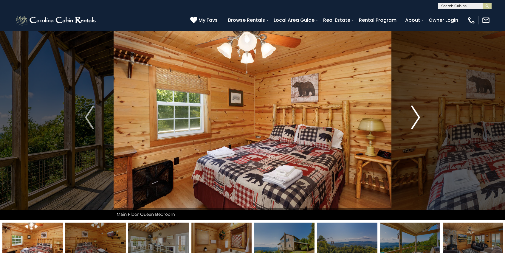
click at [420, 117] on button "Next" at bounding box center [415, 118] width 48 height 206
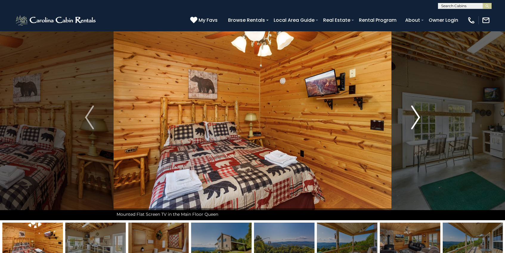
click at [420, 117] on button "Next" at bounding box center [415, 118] width 48 height 206
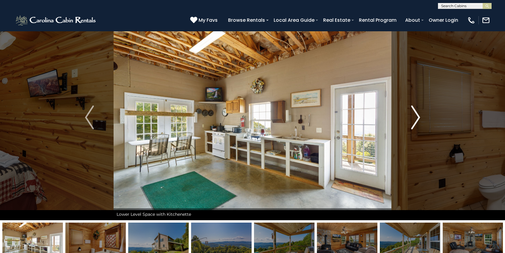
click at [420, 117] on button "Next" at bounding box center [415, 118] width 48 height 206
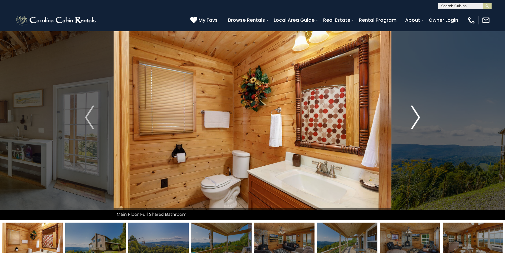
click at [420, 117] on button "Next" at bounding box center [415, 118] width 48 height 206
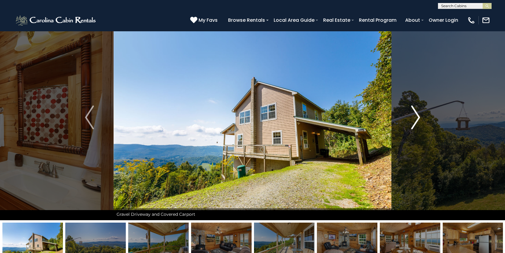
click at [420, 117] on button "Next" at bounding box center [415, 118] width 48 height 206
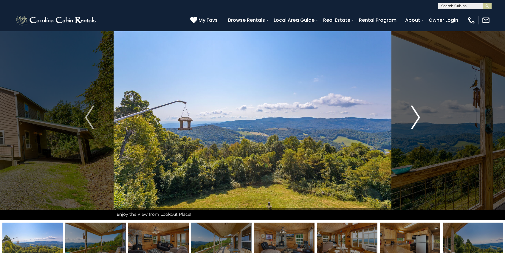
click at [420, 117] on button "Next" at bounding box center [415, 118] width 48 height 206
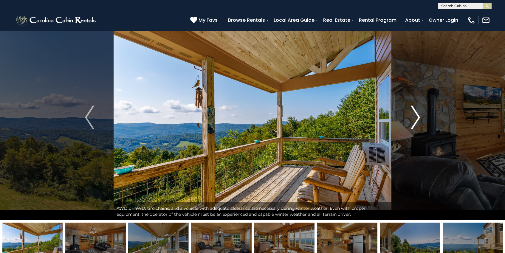
click at [420, 117] on button "Next" at bounding box center [415, 118] width 48 height 206
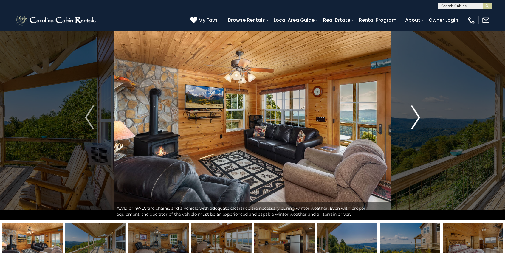
click at [420, 117] on button "Next" at bounding box center [415, 118] width 48 height 206
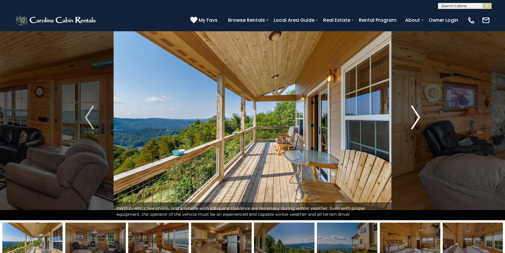
click at [420, 117] on button "Next" at bounding box center [415, 118] width 48 height 206
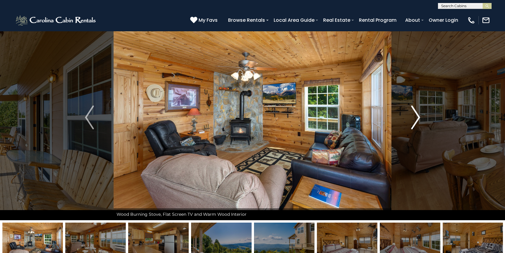
click at [420, 117] on button "Next" at bounding box center [415, 118] width 48 height 206
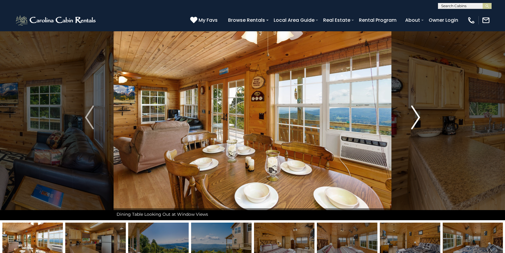
click at [420, 117] on button "Next" at bounding box center [415, 118] width 48 height 206
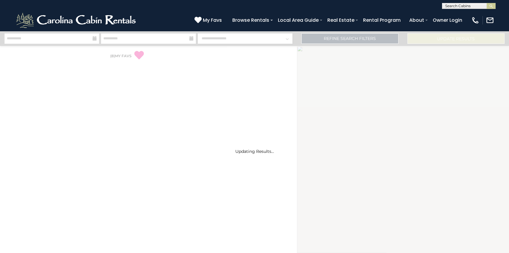
select select "*"
